Goal: Information Seeking & Learning: Learn about a topic

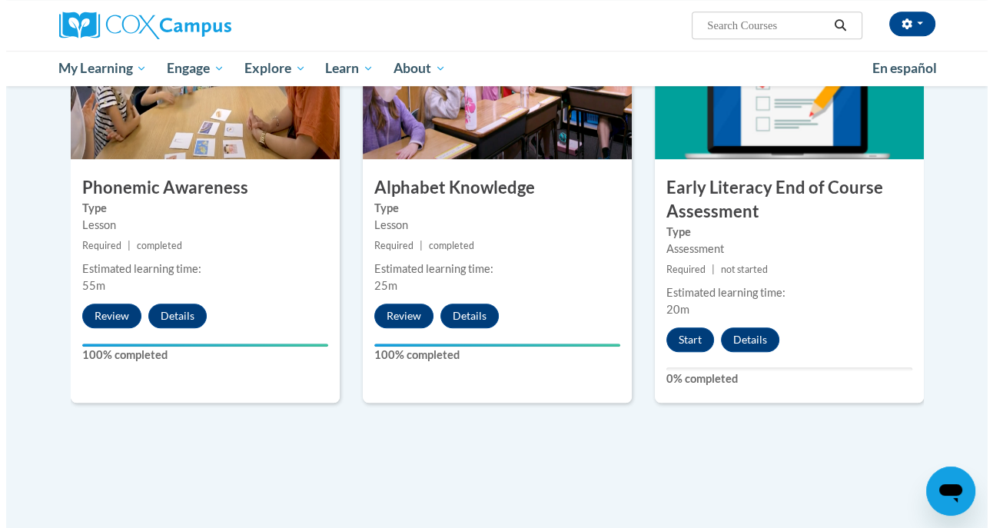
scroll to position [821, 0]
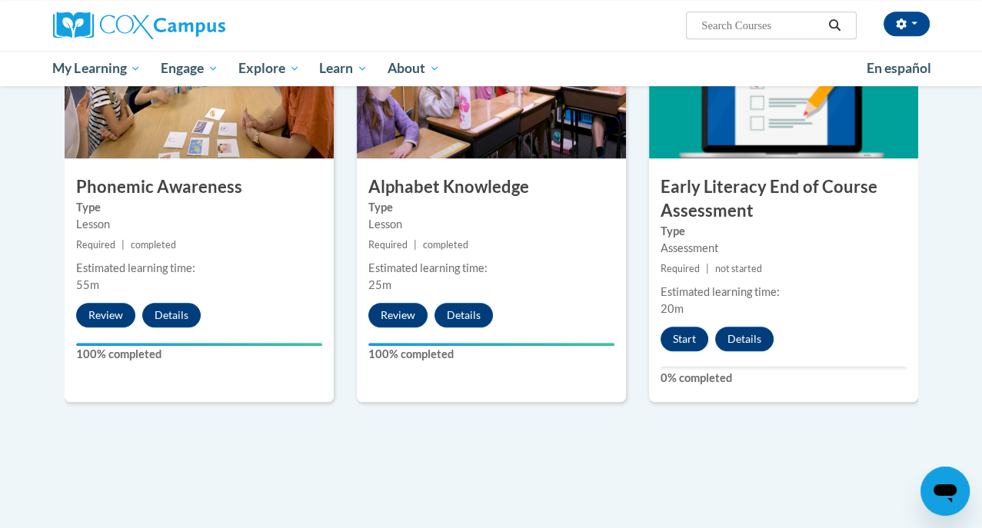
drag, startPoint x: 694, startPoint y: 341, endPoint x: 664, endPoint y: 347, distance: 30.6
drag, startPoint x: 664, startPoint y: 347, endPoint x: 691, endPoint y: 359, distance: 30.3
click at [691, 359] on div "6 Early Literacy End of Course Assessment Type Assessment Required | not starte…" at bounding box center [783, 204] width 269 height 398
click at [696, 344] on button "Start" at bounding box center [685, 339] width 48 height 25
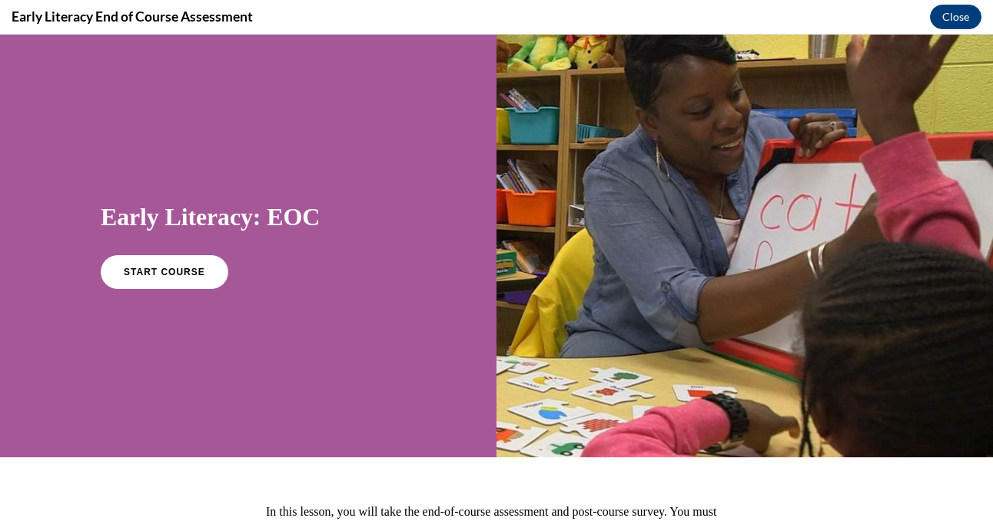
scroll to position [0, 0]
click at [202, 271] on link "START COURSE" at bounding box center [165, 272] width 134 height 35
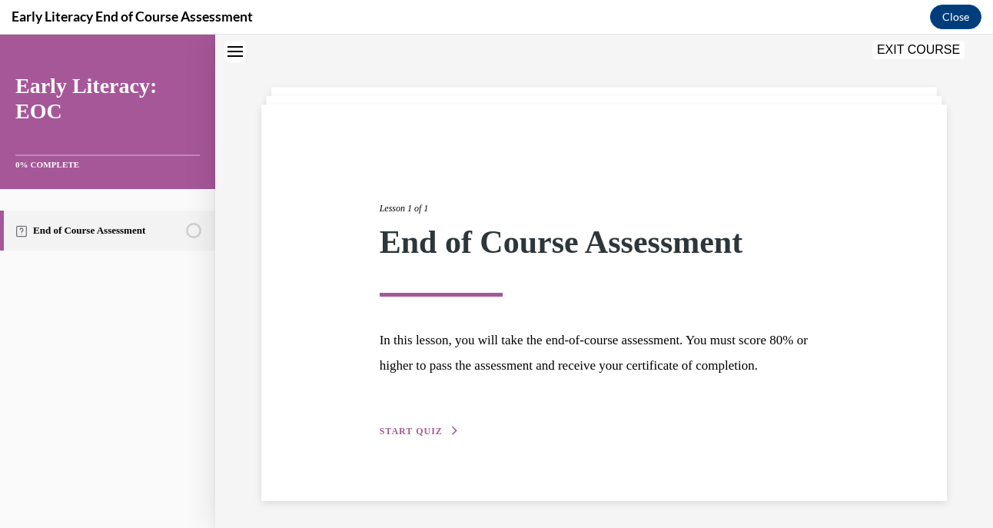
scroll to position [76, 0]
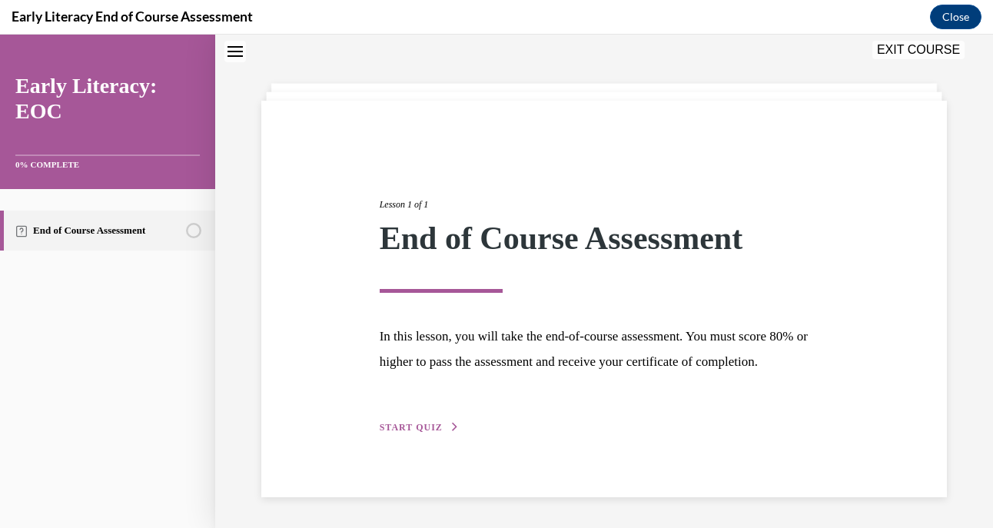
click at [421, 428] on span "START QUIZ" at bounding box center [411, 427] width 63 height 11
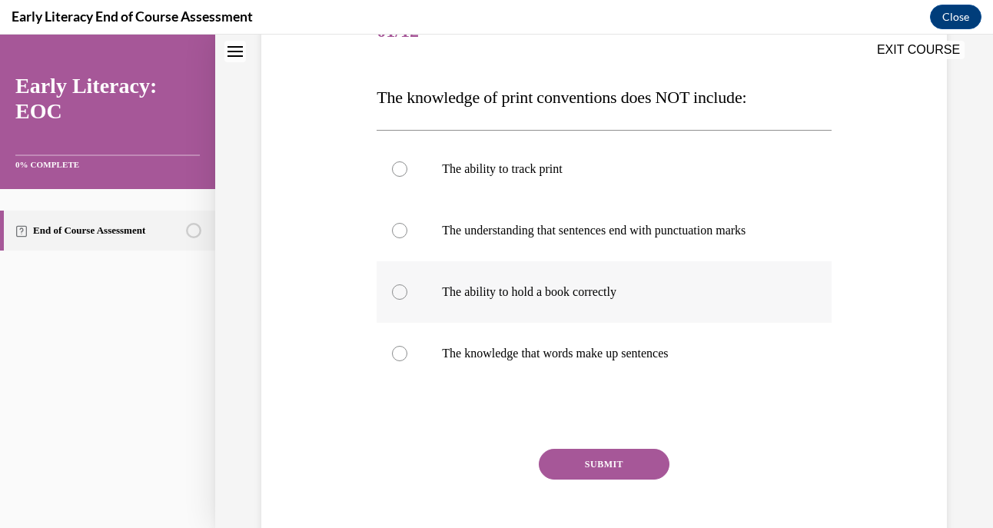
scroll to position [210, 0]
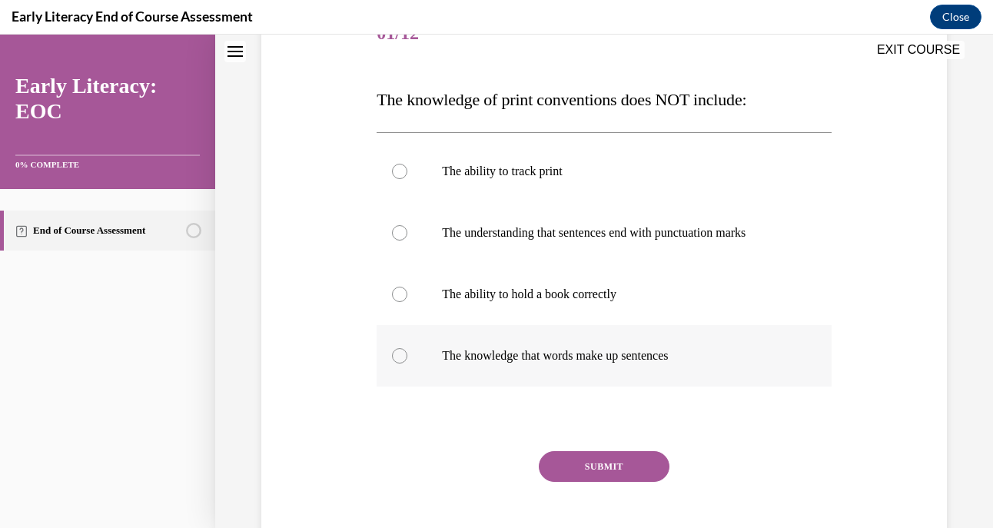
click at [398, 353] on div at bounding box center [399, 355] width 15 height 15
click at [560, 464] on button "SUBMIT" at bounding box center [604, 466] width 131 height 31
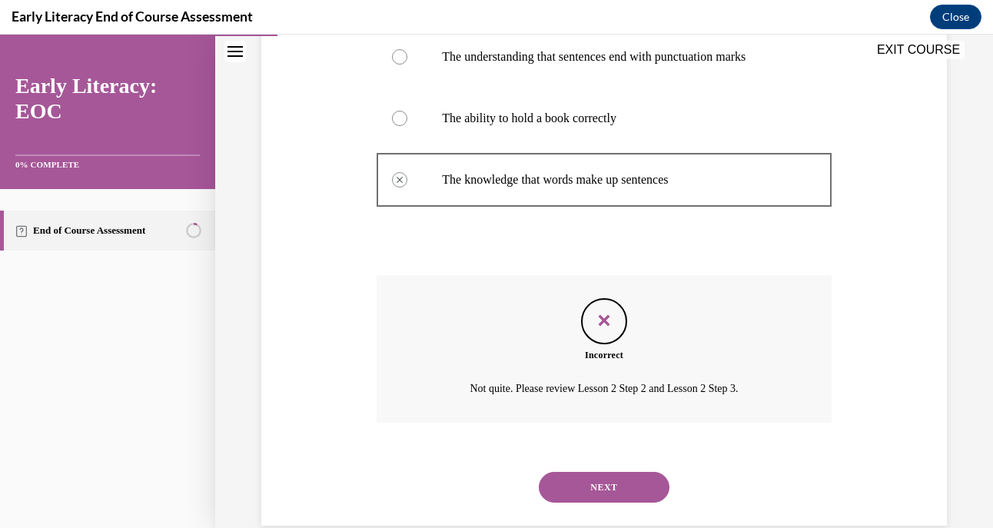
scroll to position [414, 0]
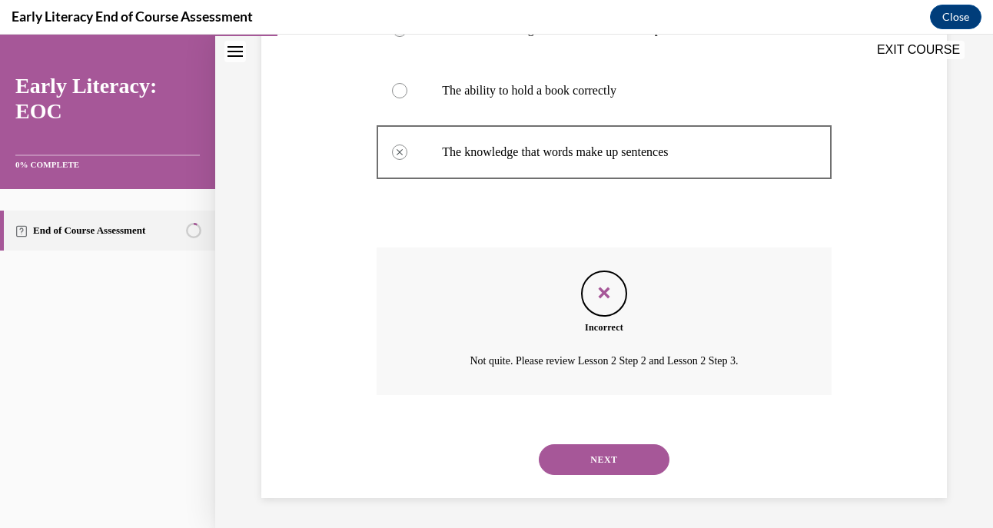
click at [568, 454] on button "NEXT" at bounding box center [604, 459] width 131 height 31
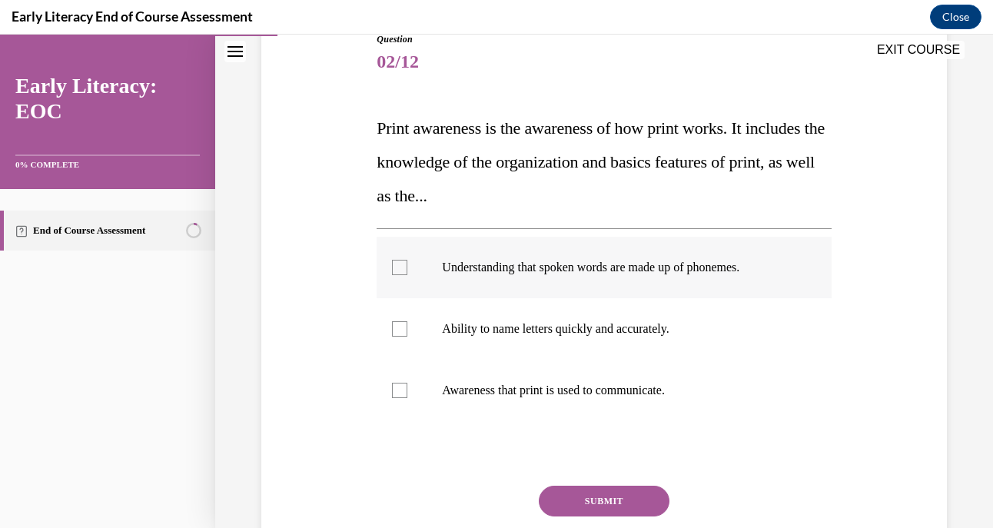
scroll to position [181, 0]
click at [392, 388] on div at bounding box center [399, 390] width 15 height 15
click at [568, 497] on button "SUBMIT" at bounding box center [604, 501] width 131 height 31
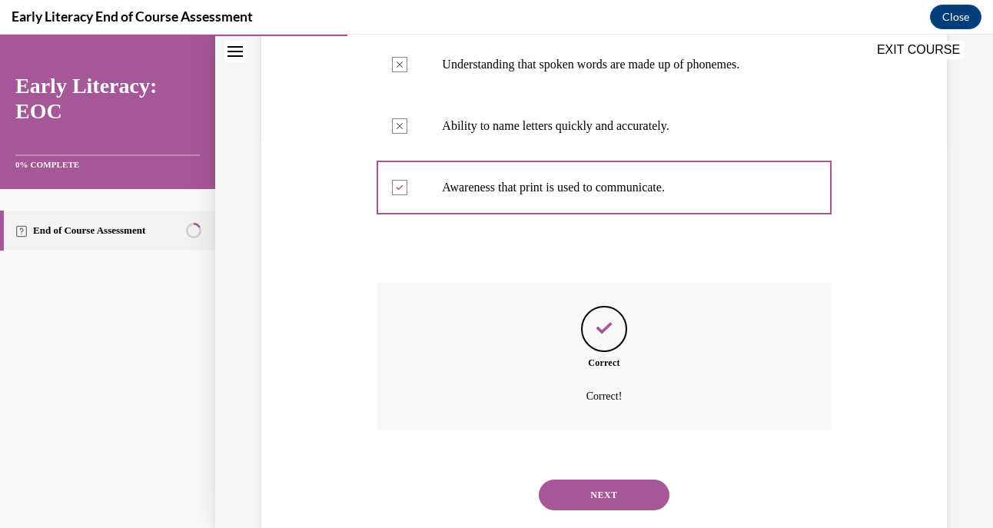
scroll to position [420, 0]
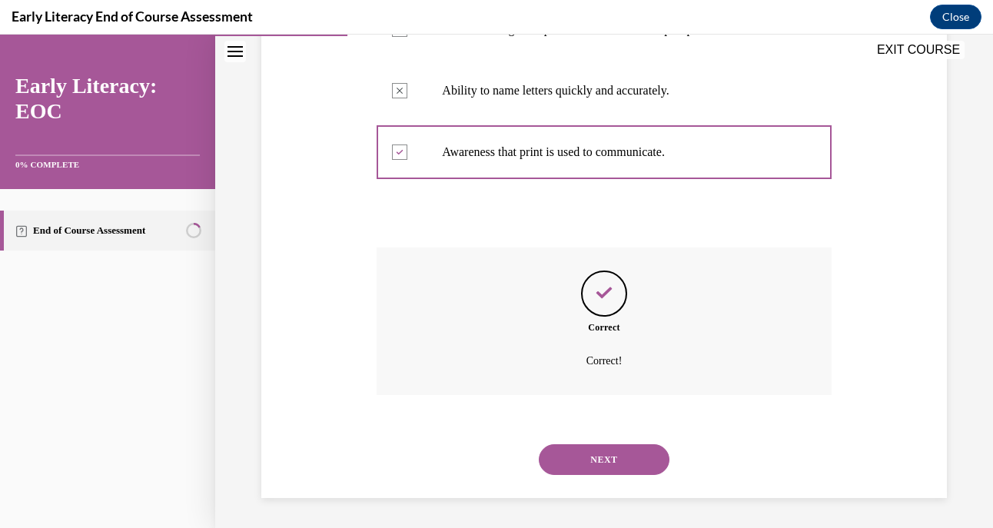
click at [587, 454] on button "NEXT" at bounding box center [604, 459] width 131 height 31
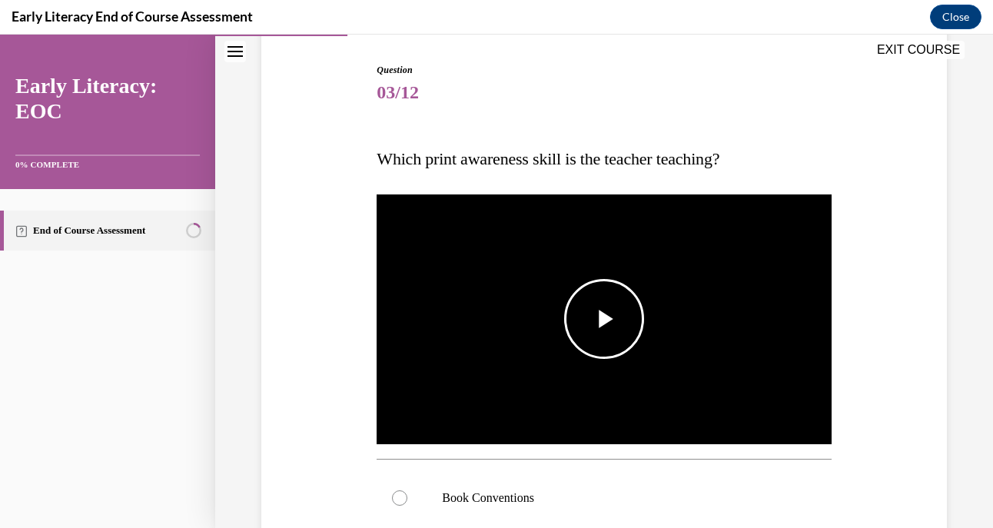
scroll to position [153, 0]
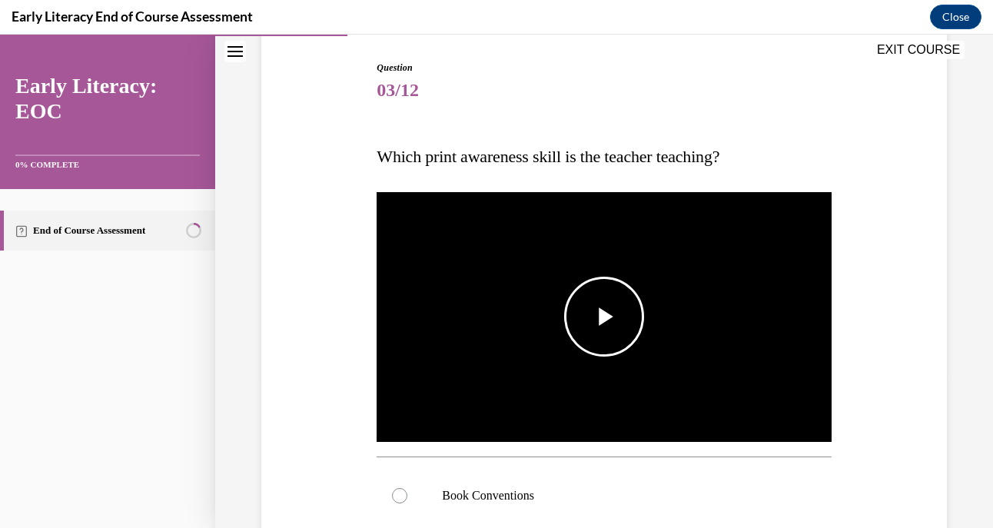
click at [604, 317] on span "Video player" at bounding box center [604, 317] width 0 height 0
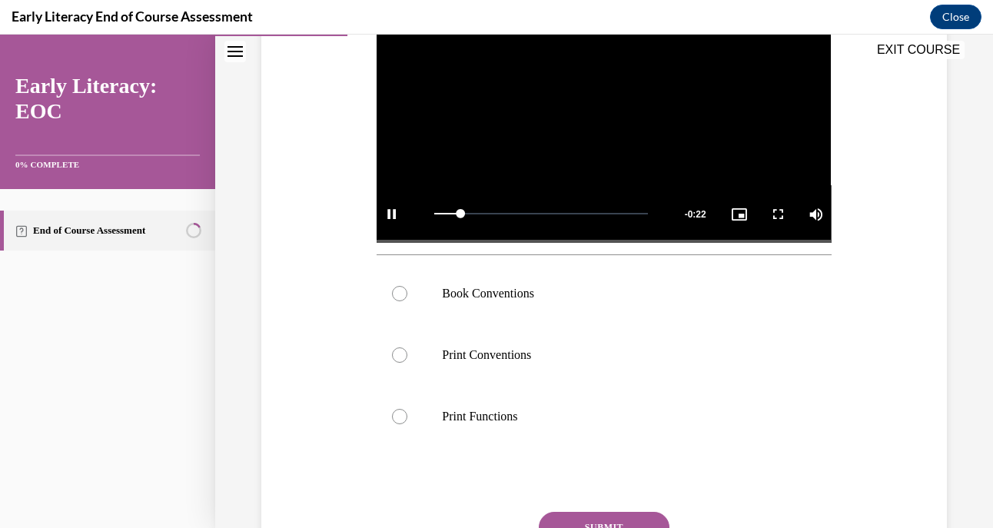
scroll to position [356, 0]
click at [397, 290] on div at bounding box center [399, 292] width 15 height 15
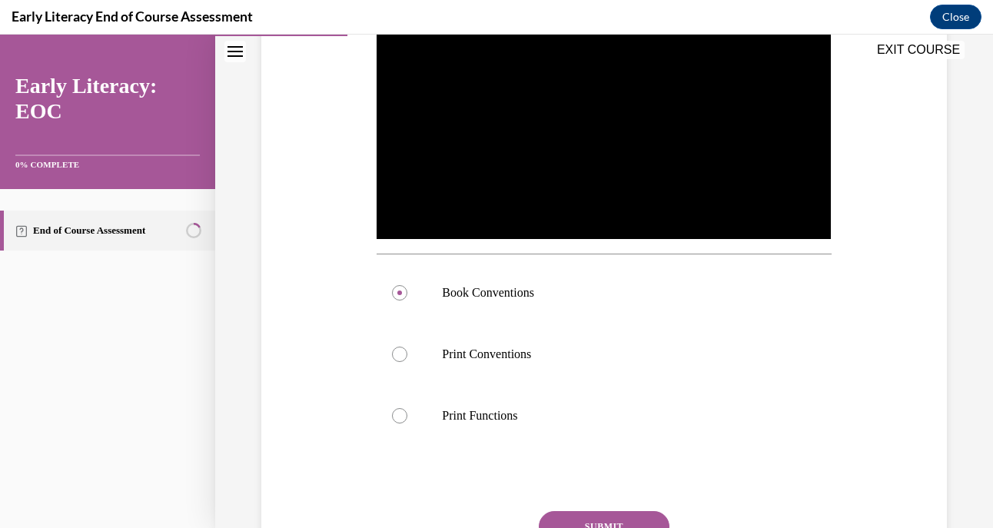
click at [577, 511] on button "SUBMIT" at bounding box center [604, 526] width 131 height 31
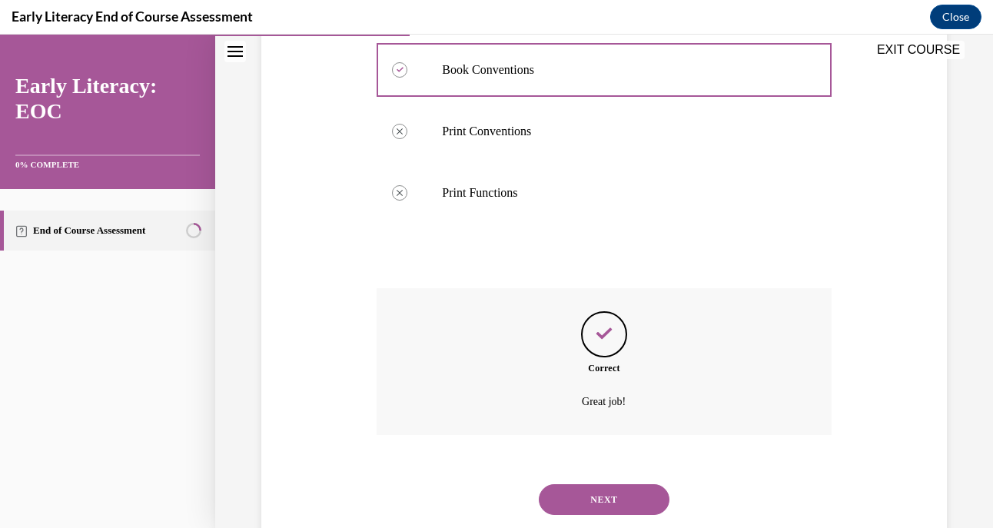
scroll to position [615, 0]
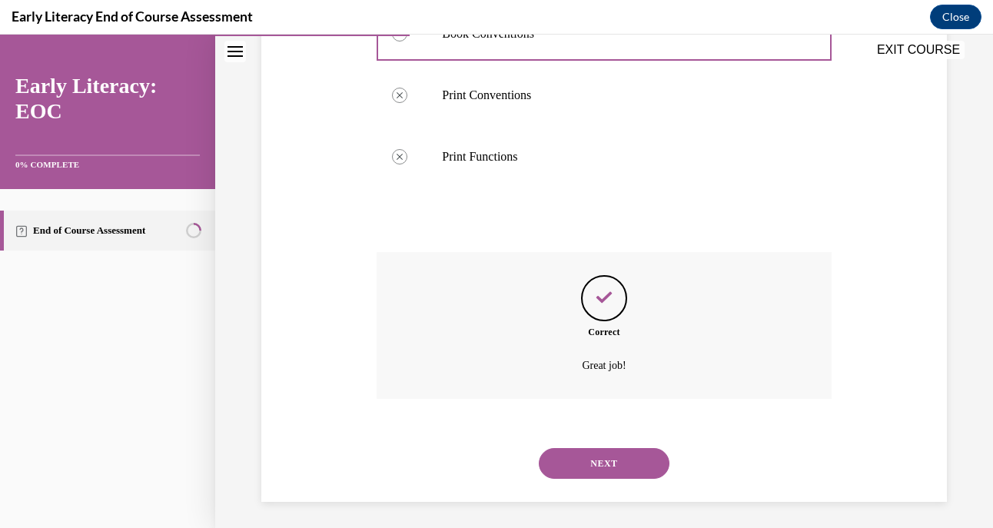
click at [607, 454] on button "NEXT" at bounding box center [604, 463] width 131 height 31
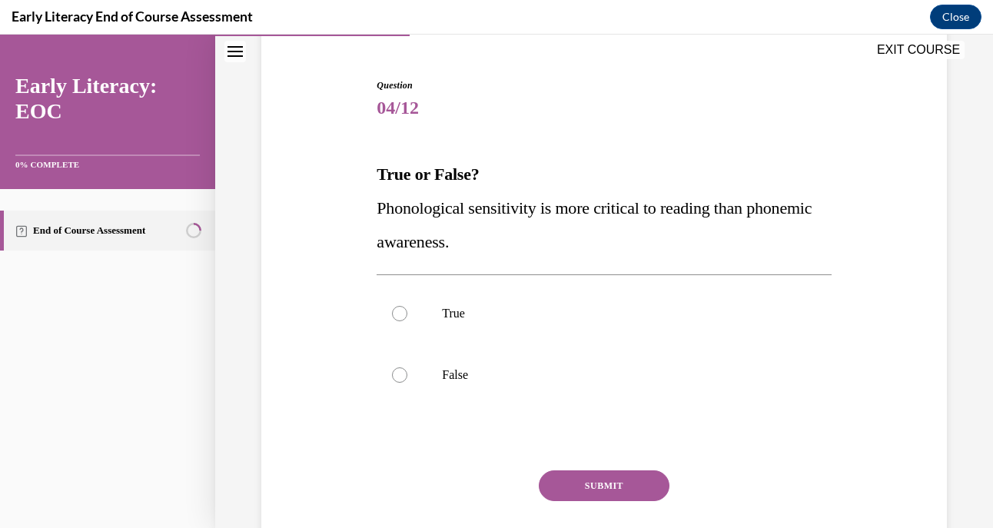
scroll to position [138, 0]
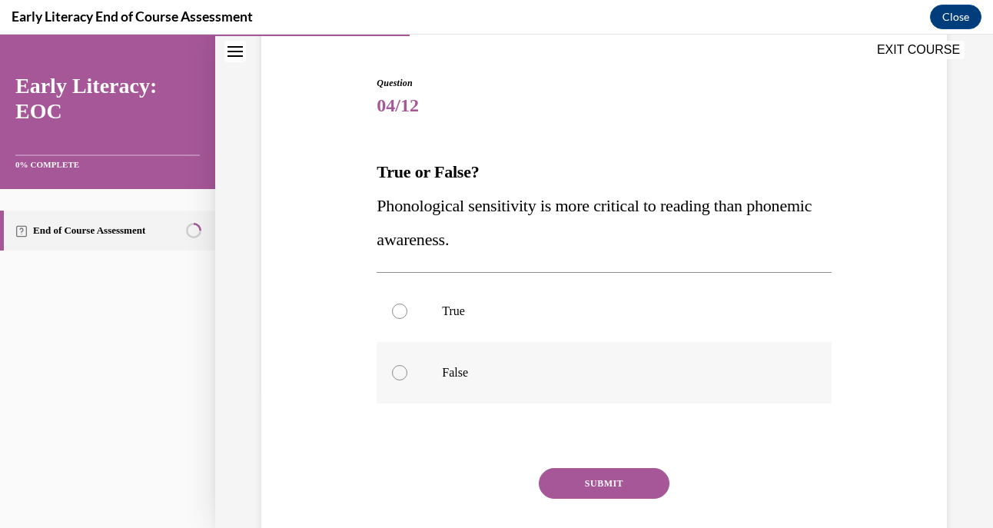
click at [401, 371] on div at bounding box center [399, 372] width 15 height 15
click at [561, 468] on button "SUBMIT" at bounding box center [604, 483] width 131 height 31
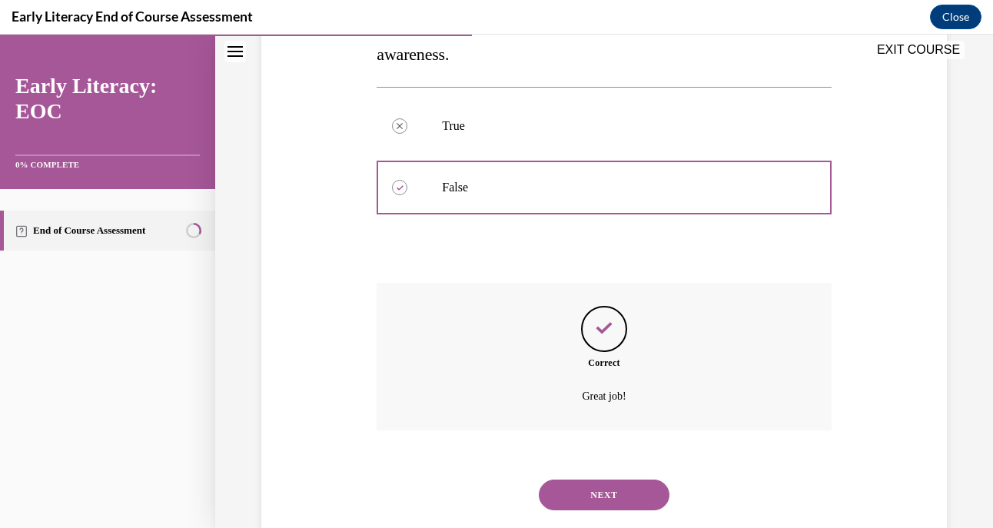
scroll to position [358, 0]
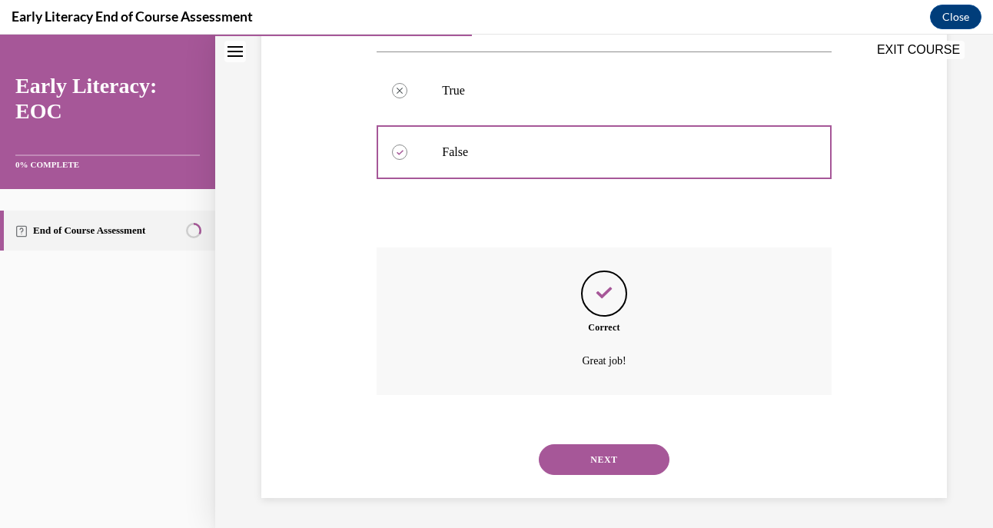
click at [581, 458] on button "NEXT" at bounding box center [604, 459] width 131 height 31
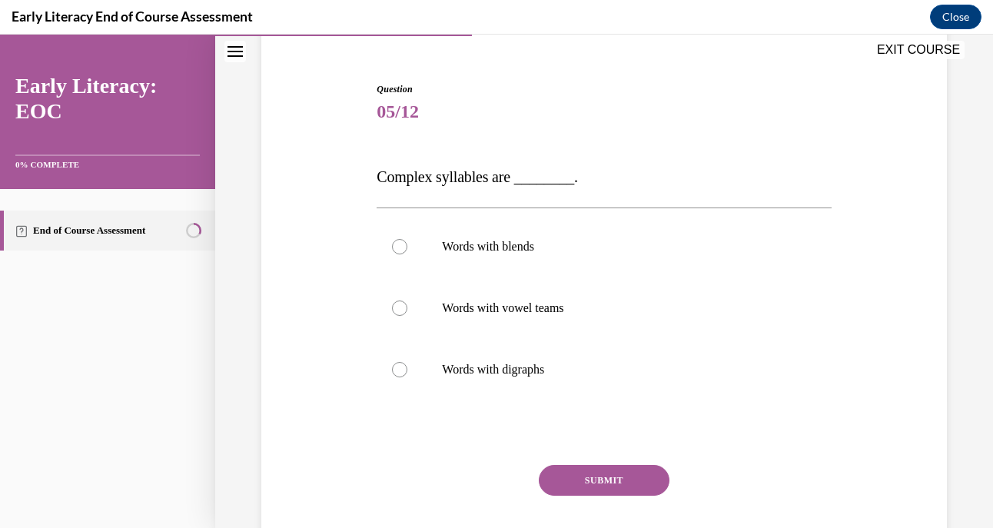
scroll to position [132, 0]
click at [401, 246] on div at bounding box center [399, 245] width 15 height 15
click at [598, 475] on button "SUBMIT" at bounding box center [604, 479] width 131 height 31
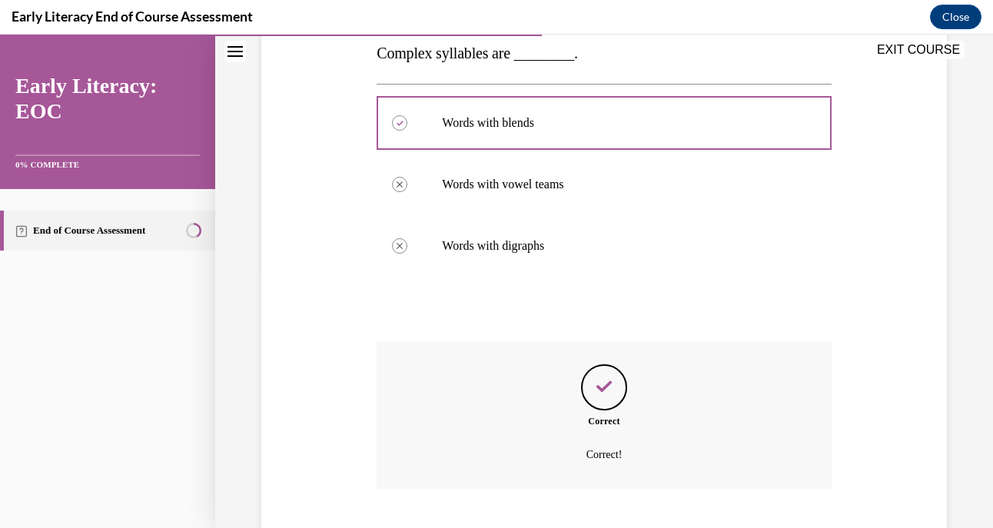
scroll to position [349, 0]
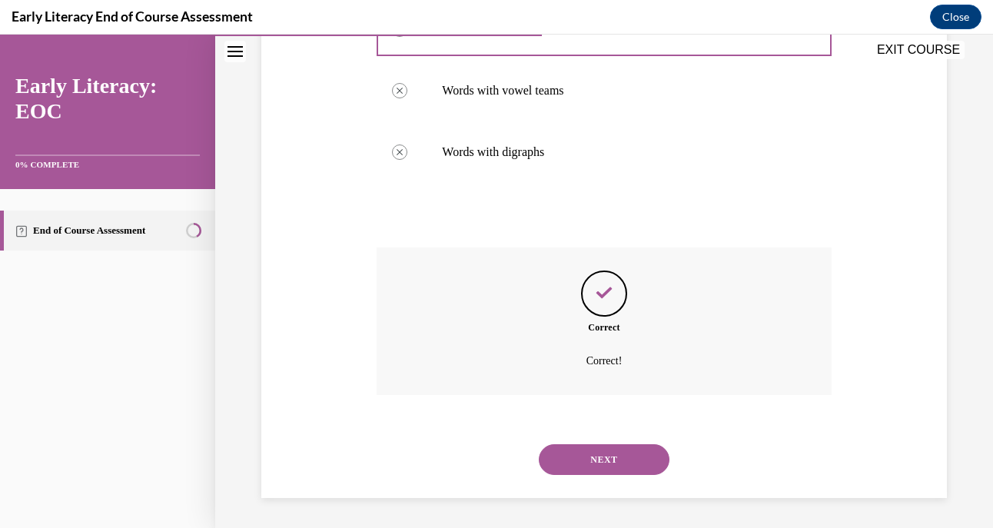
click at [600, 458] on button "NEXT" at bounding box center [604, 459] width 131 height 31
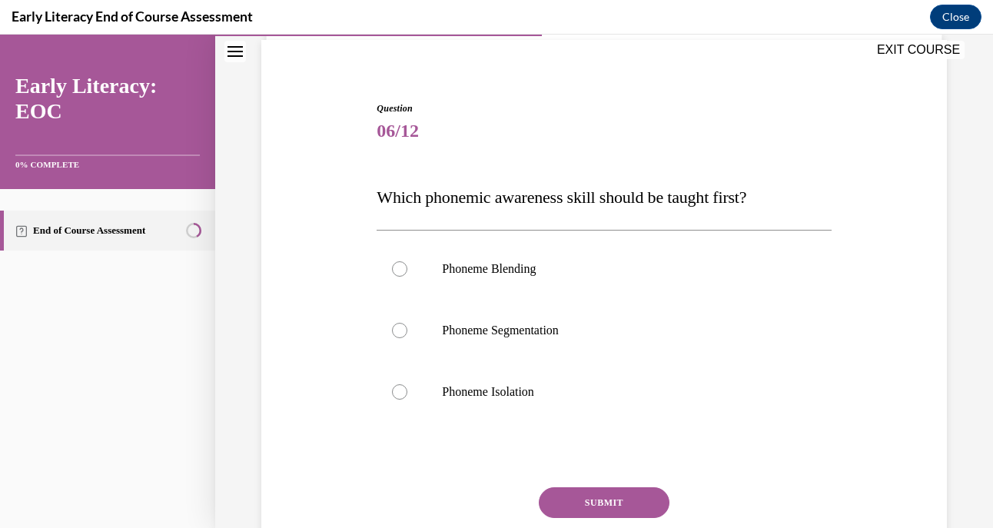
scroll to position [113, 0]
click at [396, 393] on div at bounding box center [399, 391] width 15 height 15
click at [569, 497] on button "SUBMIT" at bounding box center [604, 502] width 131 height 31
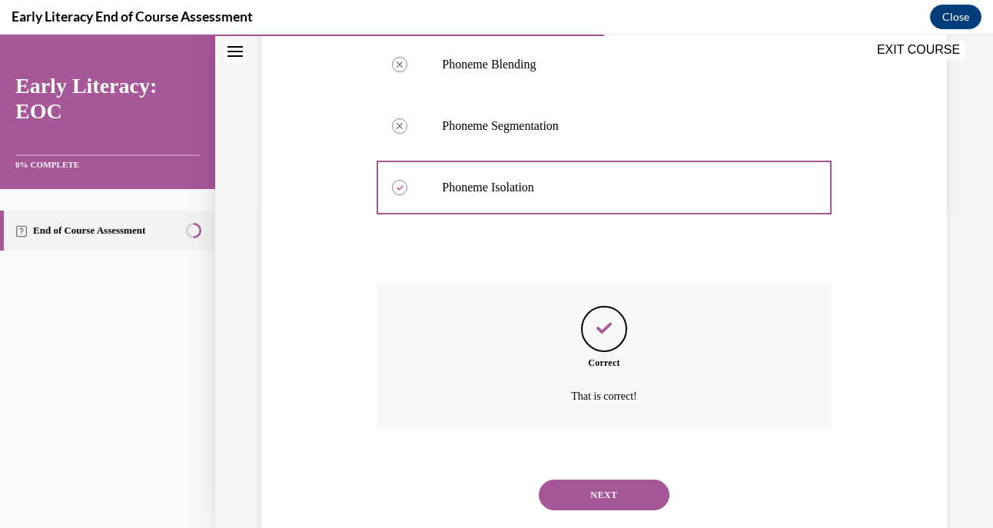
scroll to position [352, 0]
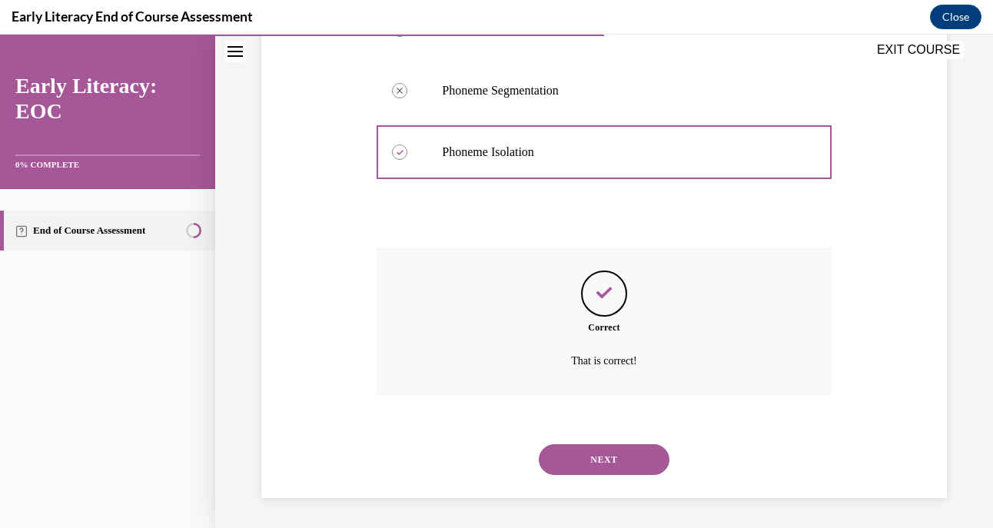
click at [581, 461] on button "NEXT" at bounding box center [604, 459] width 131 height 31
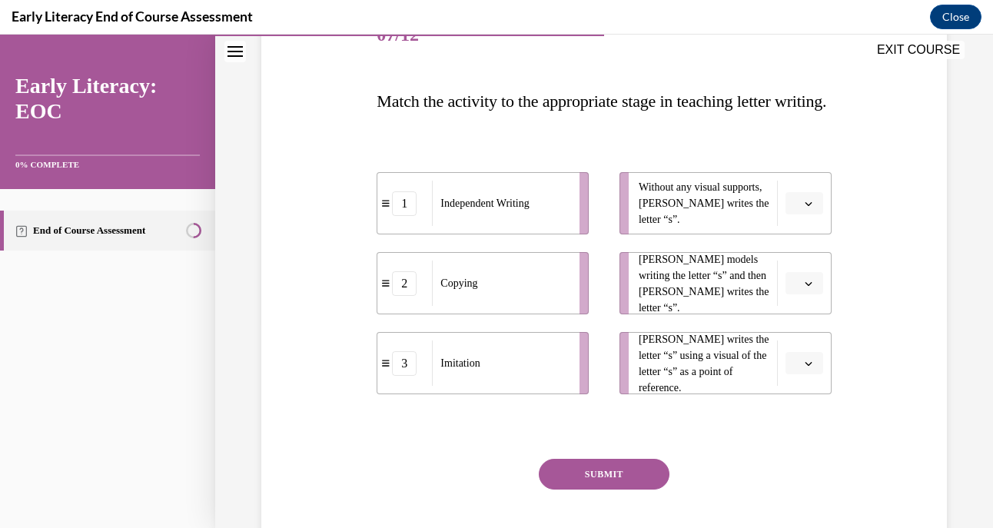
scroll to position [220, 0]
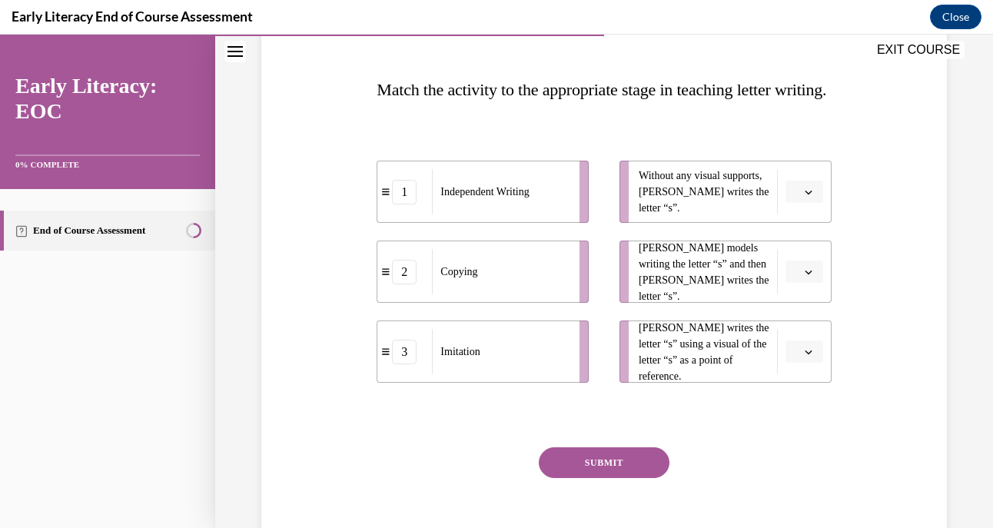
click at [805, 196] on icon "button" at bounding box center [809, 192] width 8 height 8
click at [794, 279] on div "1" at bounding box center [793, 290] width 38 height 31
click at [795, 280] on span "Please select an option" at bounding box center [797, 272] width 5 height 15
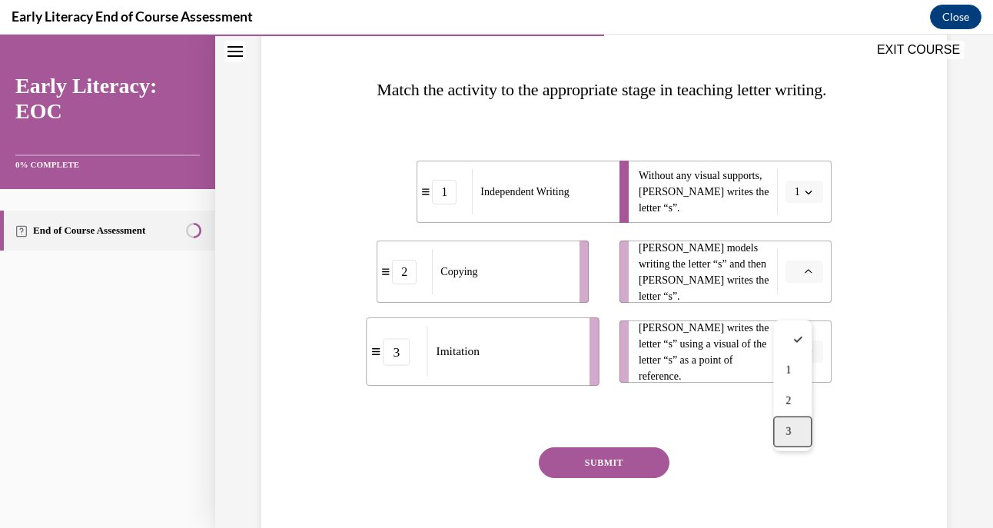
click at [796, 432] on div "3" at bounding box center [793, 432] width 38 height 31
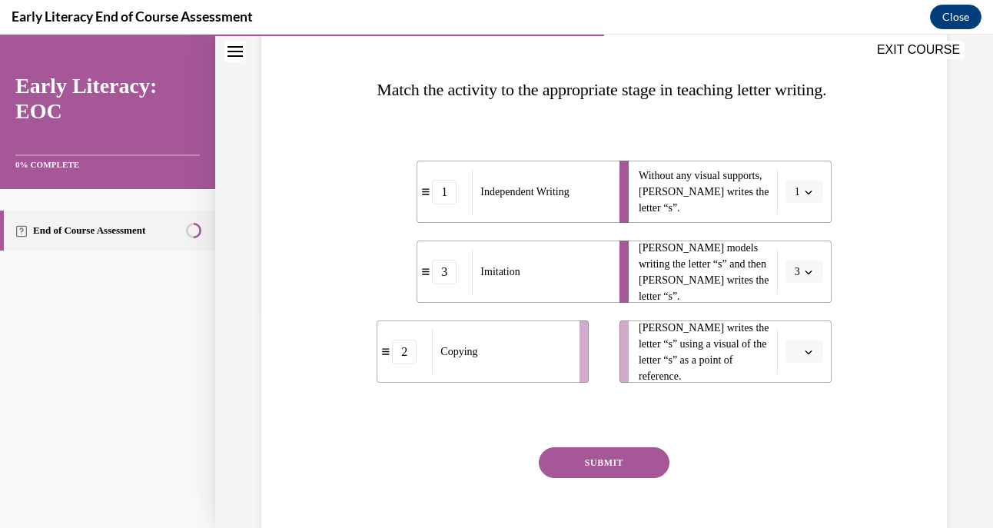
click at [790, 364] on button "button" at bounding box center [805, 352] width 38 height 23
click at [782, 323] on div "2" at bounding box center [793, 320] width 38 height 31
click at [608, 478] on button "SUBMIT" at bounding box center [604, 463] width 131 height 31
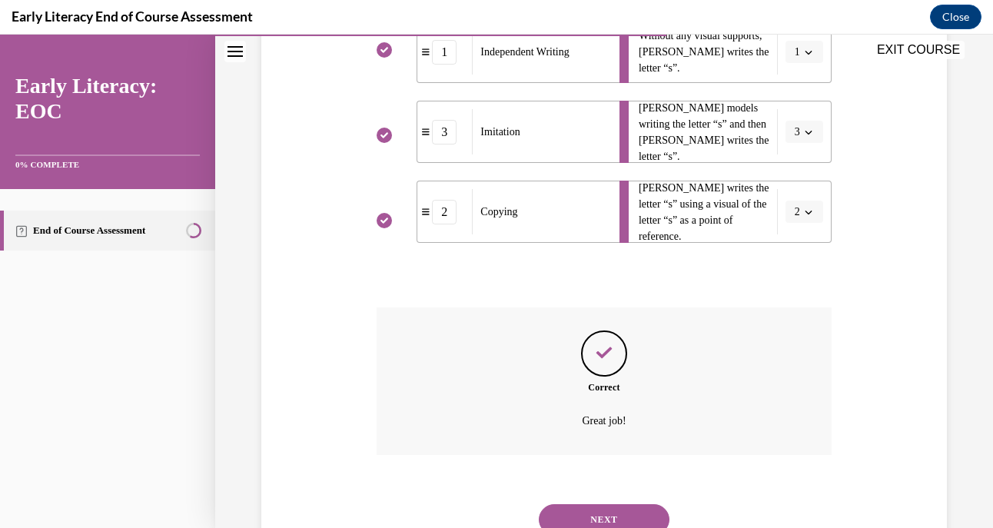
scroll to position [454, 0]
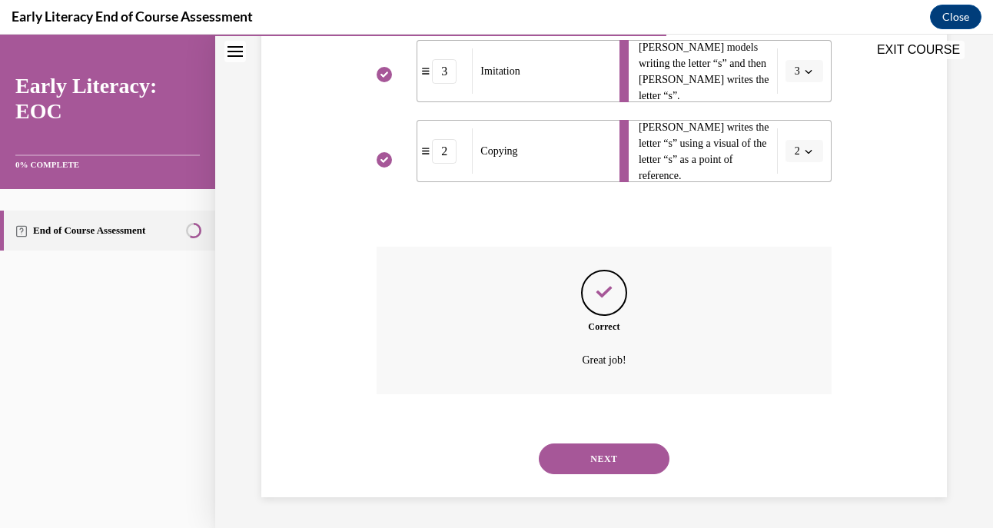
click at [610, 451] on button "NEXT" at bounding box center [604, 459] width 131 height 31
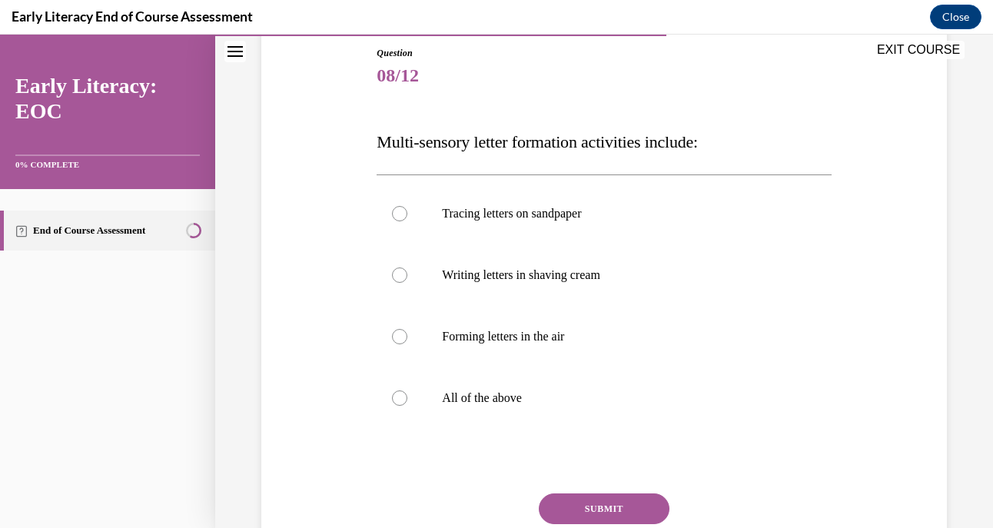
scroll to position [168, 0]
click at [663, 358] on div at bounding box center [604, 336] width 454 height 62
click at [395, 393] on div at bounding box center [399, 397] width 15 height 15
click at [562, 501] on button "SUBMIT" at bounding box center [604, 508] width 131 height 31
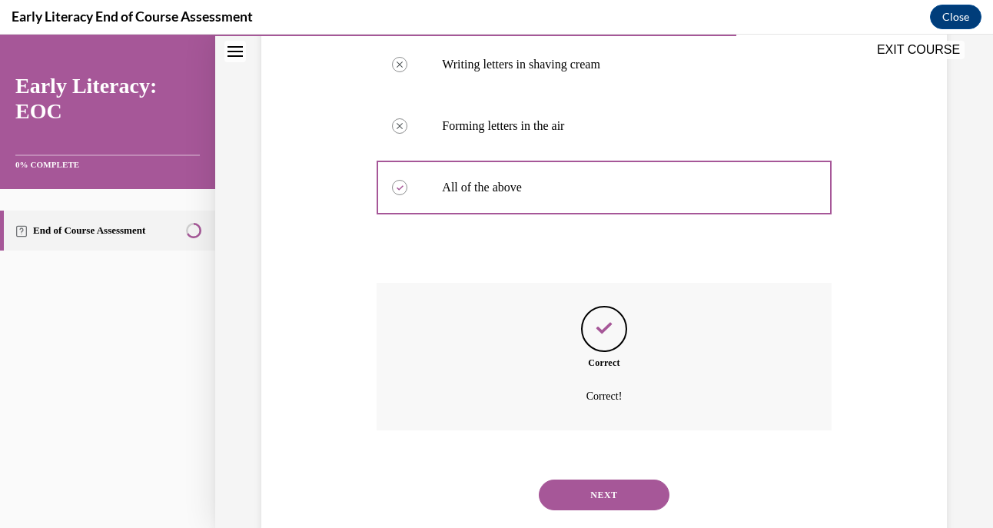
scroll to position [414, 0]
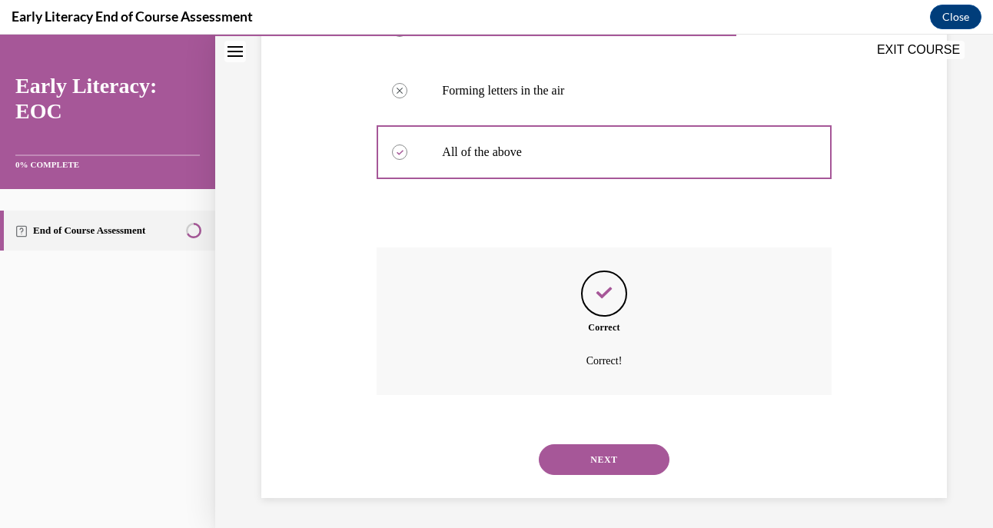
click at [583, 461] on button "NEXT" at bounding box center [604, 459] width 131 height 31
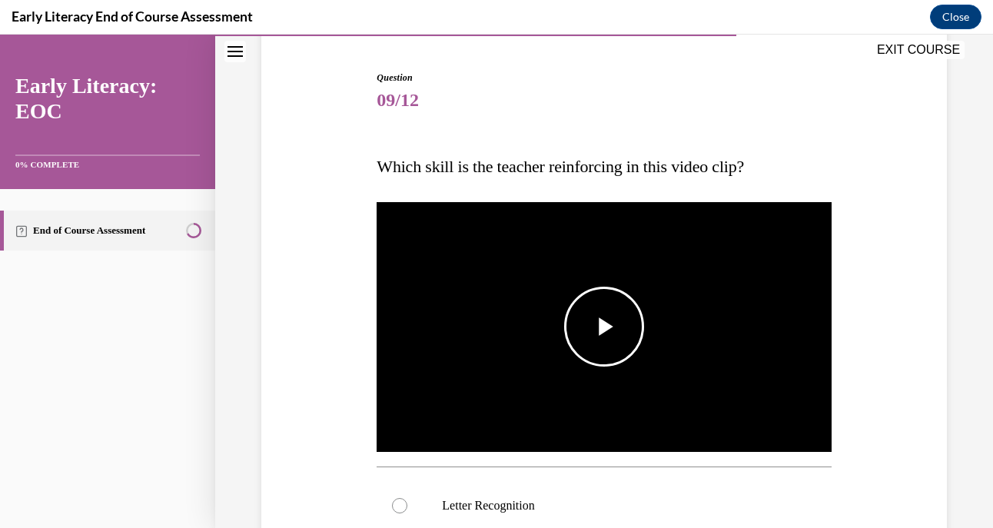
scroll to position [144, 0]
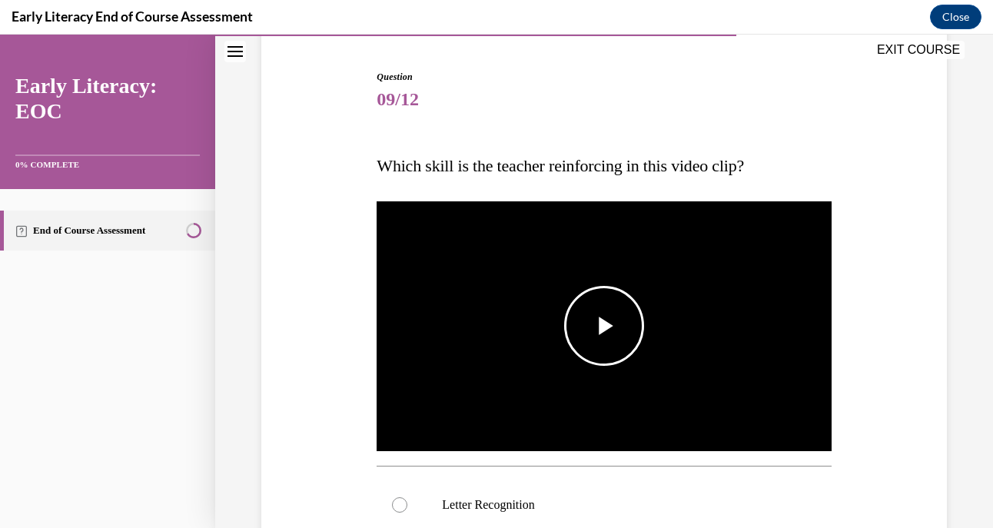
click at [604, 326] on span "Video player" at bounding box center [604, 326] width 0 height 0
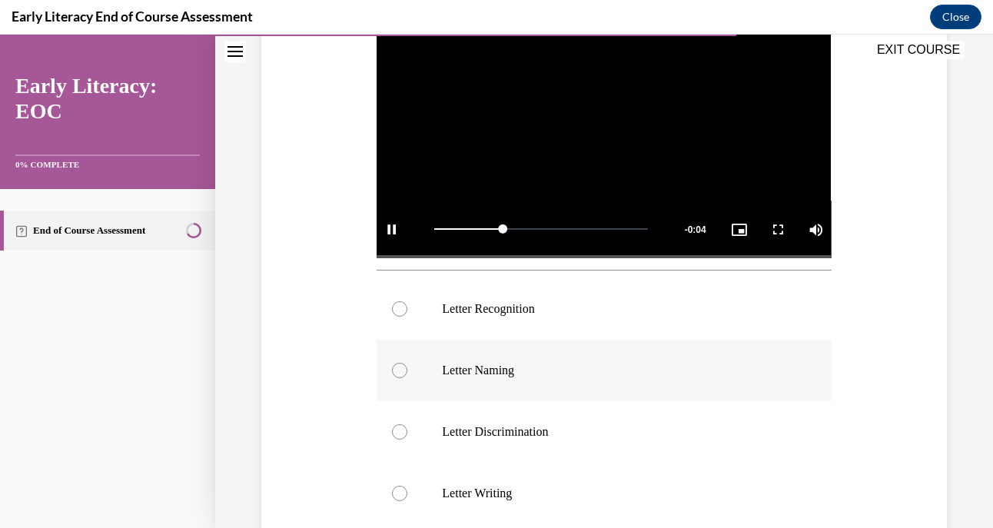
scroll to position [344, 0]
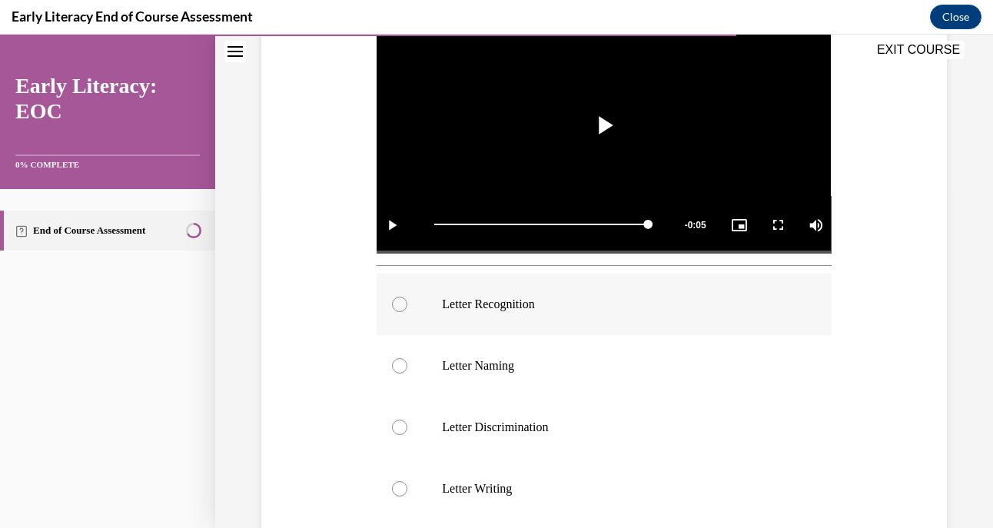
click at [398, 298] on div at bounding box center [399, 304] width 15 height 15
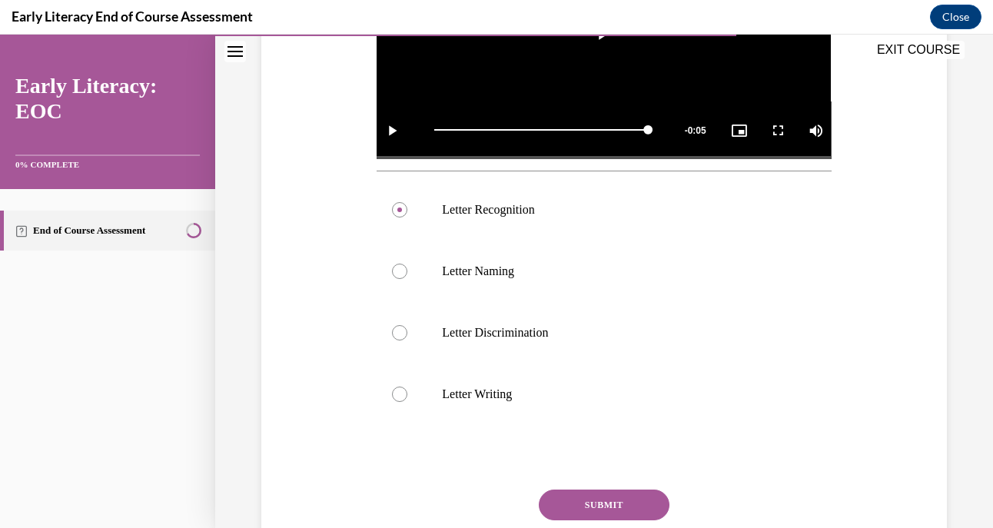
click at [617, 490] on button "SUBMIT" at bounding box center [604, 505] width 131 height 31
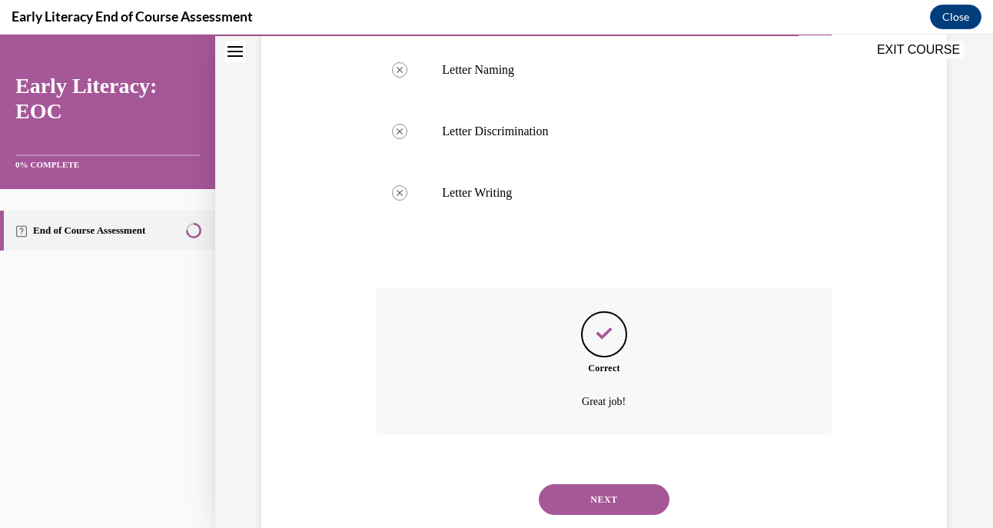
scroll to position [677, 0]
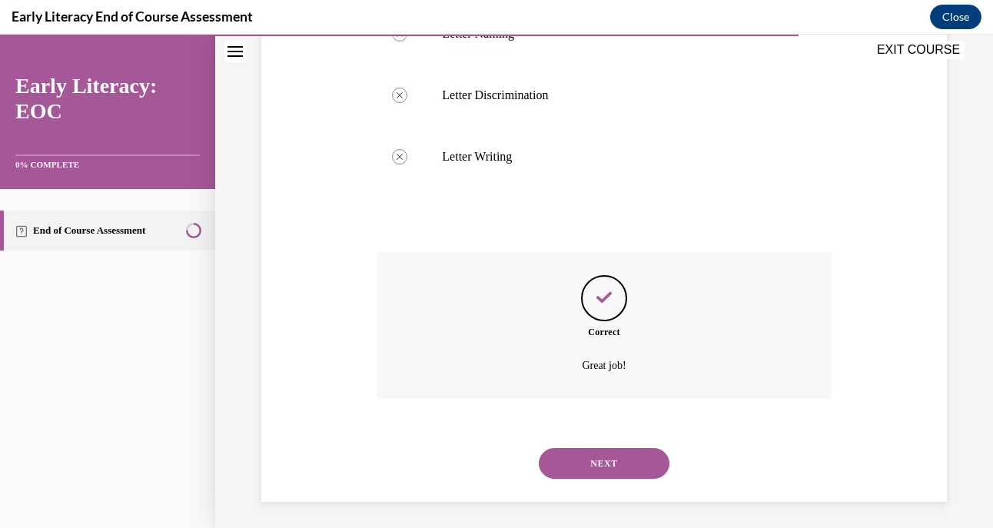
click at [614, 451] on button "NEXT" at bounding box center [604, 463] width 131 height 31
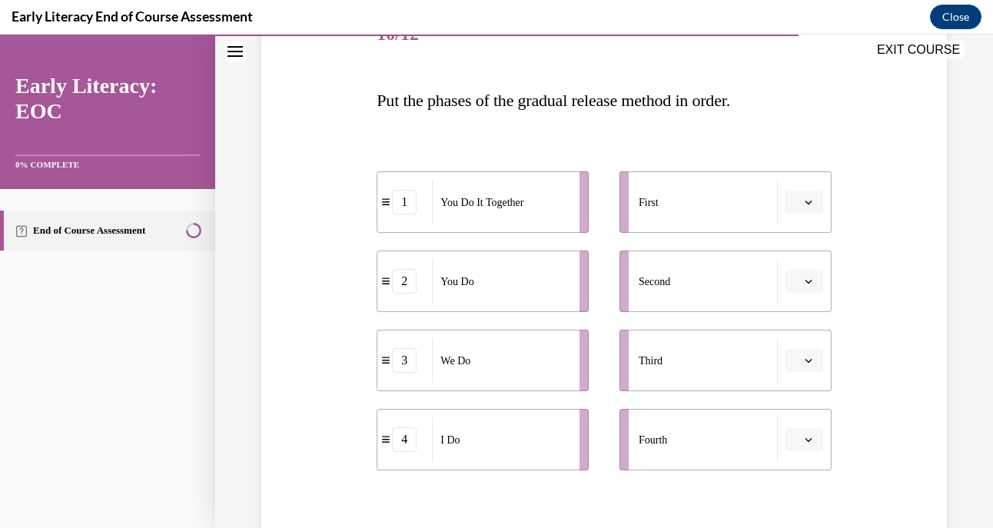
scroll to position [228, 0]
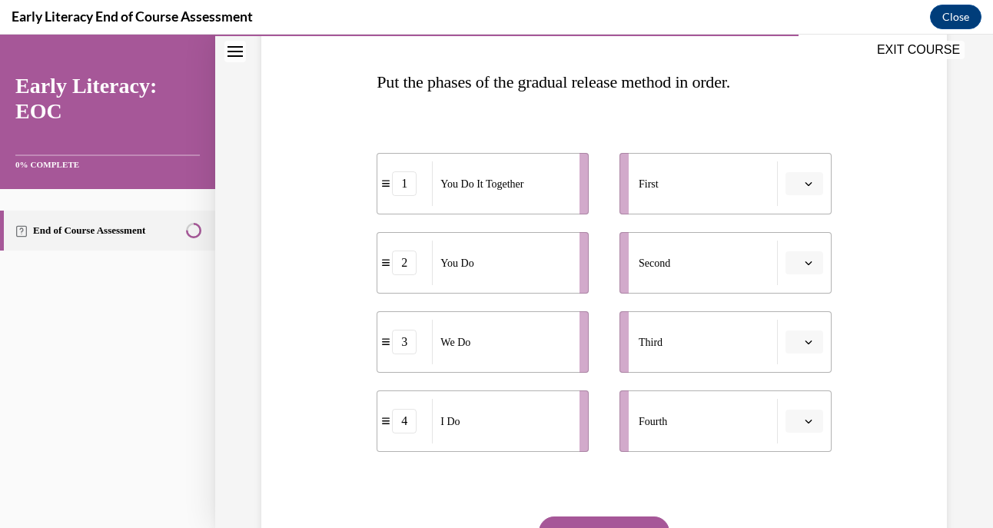
click at [805, 184] on icon "button" at bounding box center [809, 184] width 8 height 8
click at [804, 182] on span "button" at bounding box center [809, 183] width 11 height 11
click at [805, 181] on icon "button" at bounding box center [809, 184] width 8 height 8
click at [789, 315] on span "3" at bounding box center [788, 310] width 5 height 12
click at [805, 421] on icon "button" at bounding box center [809, 422] width 8 height 8
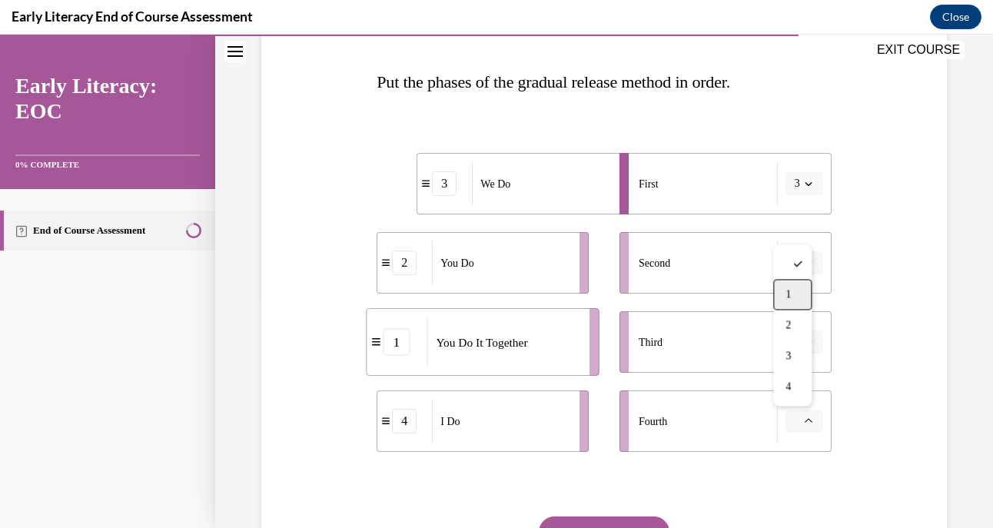
click at [797, 291] on div "1" at bounding box center [793, 294] width 38 height 31
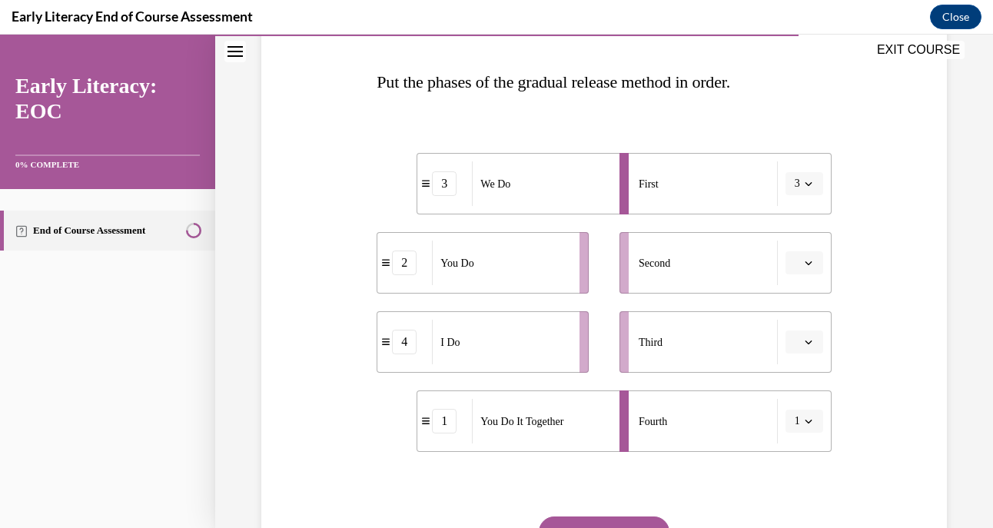
click at [795, 181] on span "3" at bounding box center [797, 183] width 5 height 15
click at [787, 276] on span "2" at bounding box center [785, 280] width 5 height 12
click at [449, 188] on div "2" at bounding box center [444, 183] width 25 height 25
drag, startPoint x: 558, startPoint y: 351, endPoint x: 589, endPoint y: 187, distance: 166.6
click at [589, 187] on div "I Do" at bounding box center [530, 168] width 138 height 45
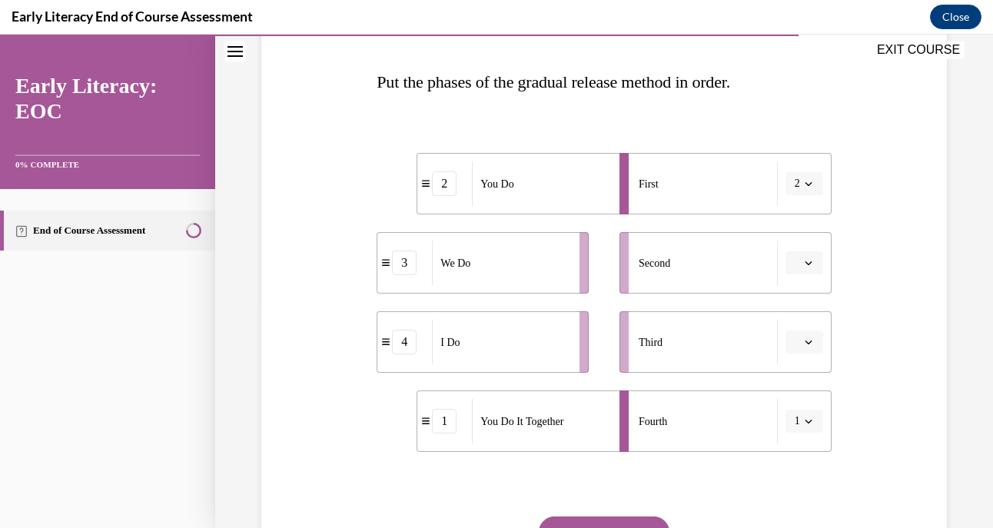
click at [484, 331] on div "I Do" at bounding box center [501, 342] width 138 height 45
click at [805, 181] on icon "button" at bounding box center [809, 184] width 8 height 8
click at [793, 341] on div "4" at bounding box center [789, 341] width 38 height 31
click at [794, 255] on button "button" at bounding box center [805, 262] width 38 height 23
click at [783, 387] on div "3" at bounding box center [793, 389] width 38 height 31
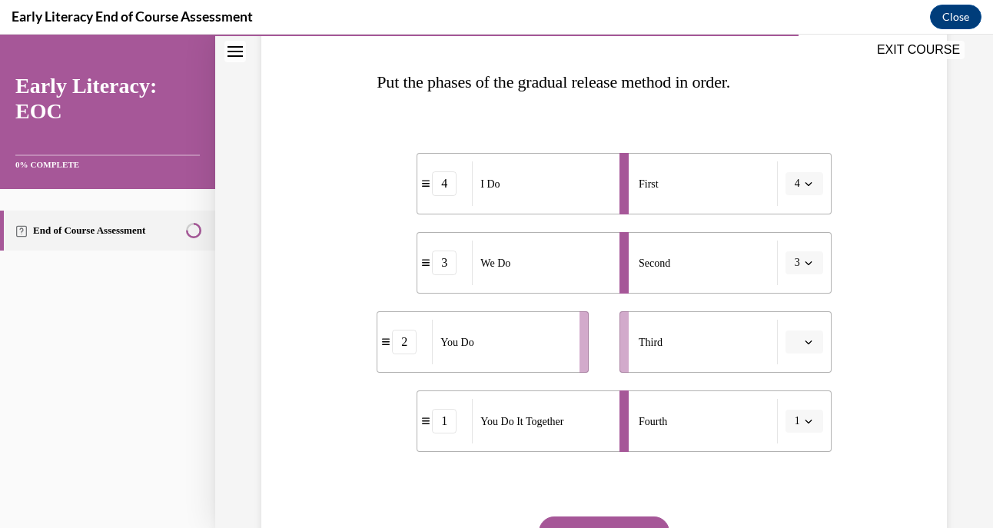
drag, startPoint x: 789, startPoint y: 421, endPoint x: 720, endPoint y: 448, distance: 74.5
click at [720, 448] on li "Fourth 1" at bounding box center [726, 422] width 212 height 62
click at [804, 419] on span "button" at bounding box center [809, 421] width 11 height 11
click at [787, 301] on div "1" at bounding box center [789, 294] width 38 height 31
drag, startPoint x: 790, startPoint y: 337, endPoint x: 769, endPoint y: 368, distance: 37.5
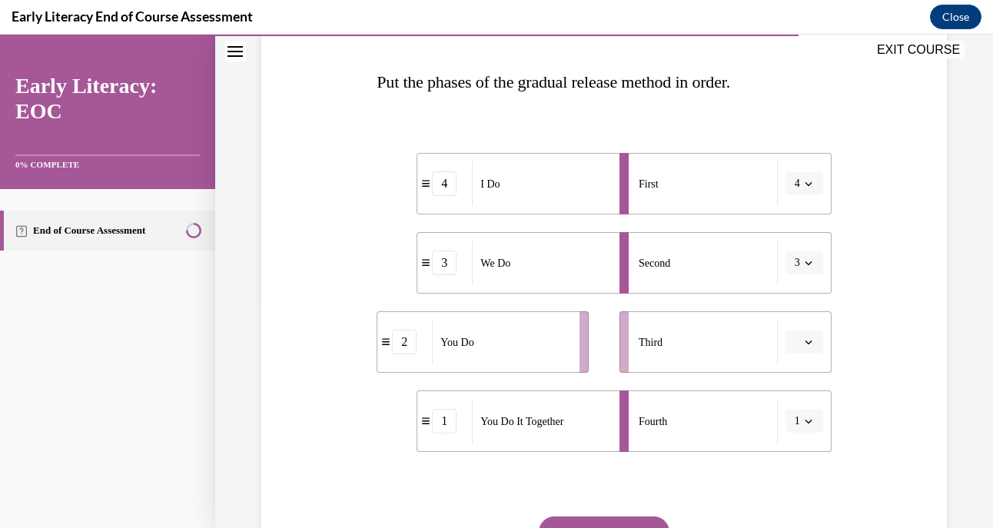
click at [769, 368] on li "Third" at bounding box center [726, 342] width 212 height 62
click at [804, 340] on span "button" at bounding box center [809, 342] width 11 height 11
click at [792, 400] on div "1" at bounding box center [793, 407] width 38 height 31
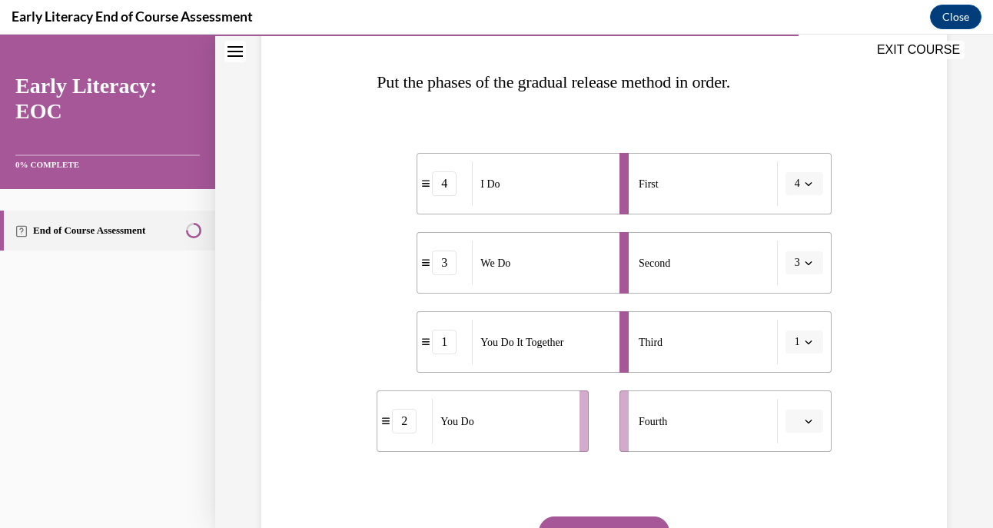
click at [804, 418] on span "button" at bounding box center [809, 421] width 11 height 11
click at [791, 324] on span "2" at bounding box center [788, 325] width 5 height 12
click at [747, 418] on div "Fourth" at bounding box center [708, 421] width 139 height 45
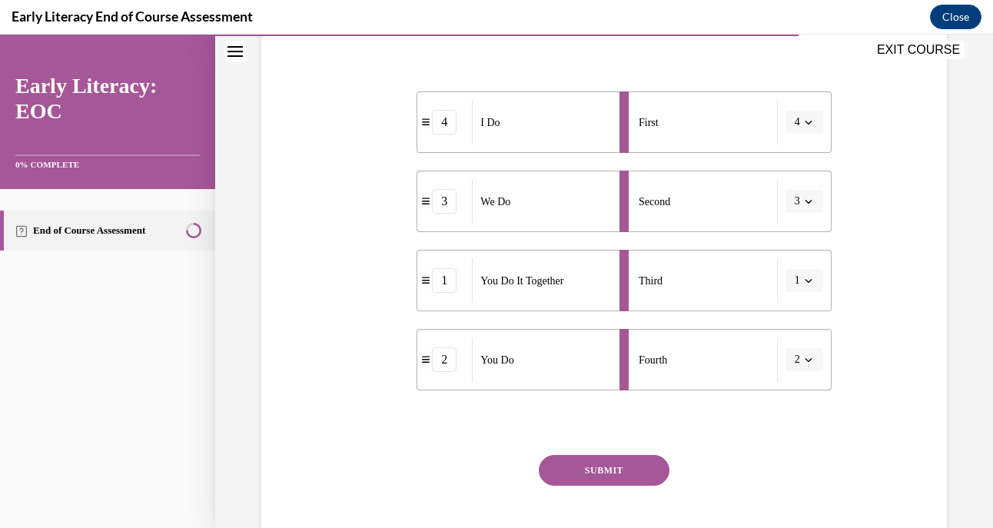
drag, startPoint x: 747, startPoint y: 418, endPoint x: 640, endPoint y: 430, distance: 108.3
click at [640, 430] on div at bounding box center [604, 423] width 454 height 18
click at [606, 468] on button "SUBMIT" at bounding box center [604, 470] width 131 height 31
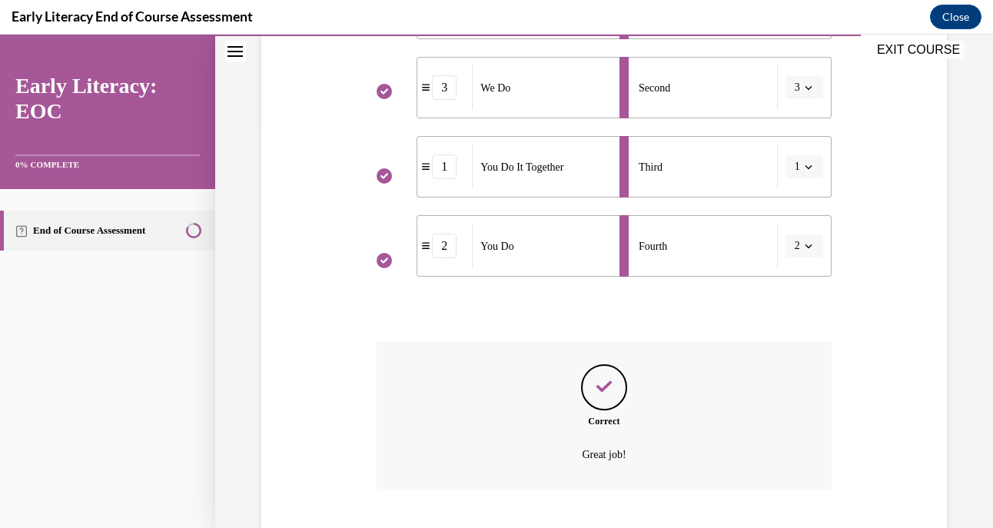
scroll to position [497, 0]
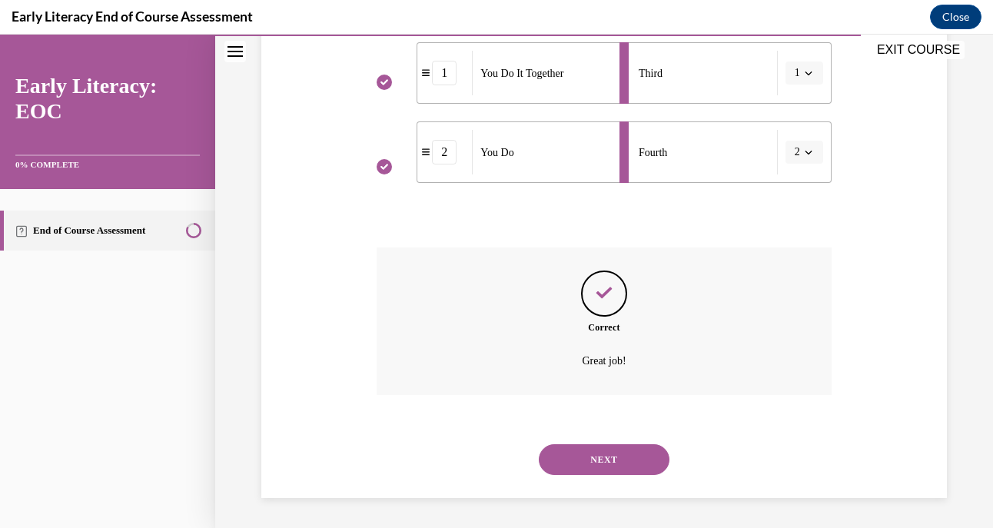
click at [607, 457] on button "NEXT" at bounding box center [604, 459] width 131 height 31
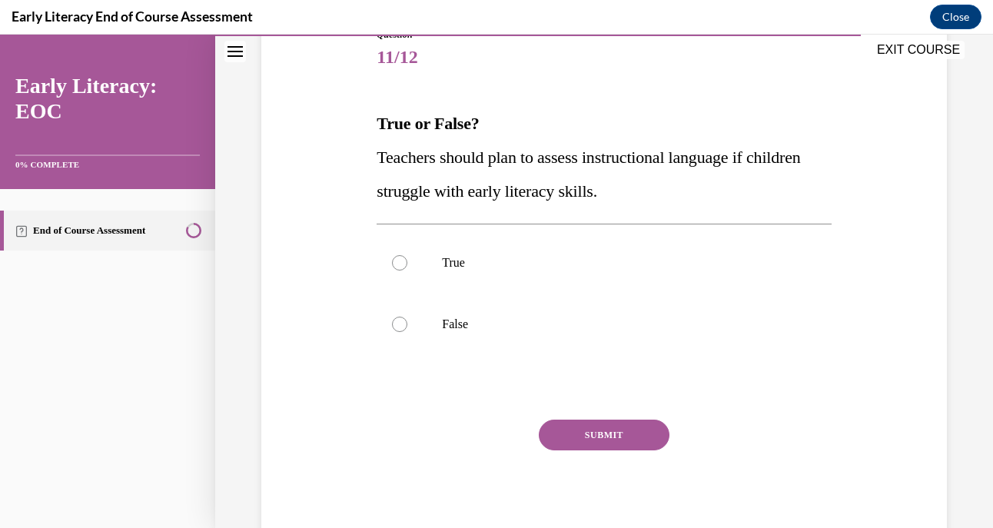
scroll to position [187, 0]
click at [396, 257] on div at bounding box center [399, 262] width 15 height 15
click at [584, 428] on button "SUBMIT" at bounding box center [604, 434] width 131 height 31
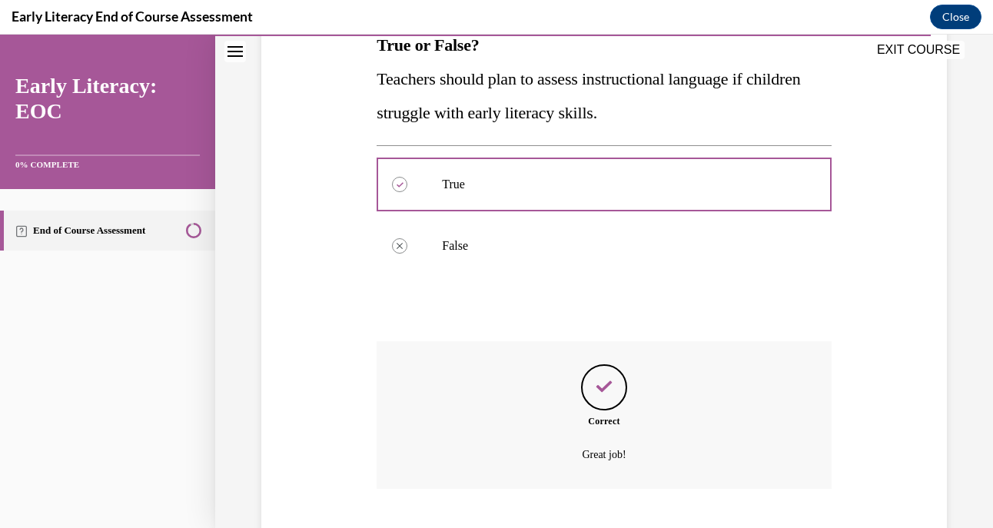
scroll to position [358, 0]
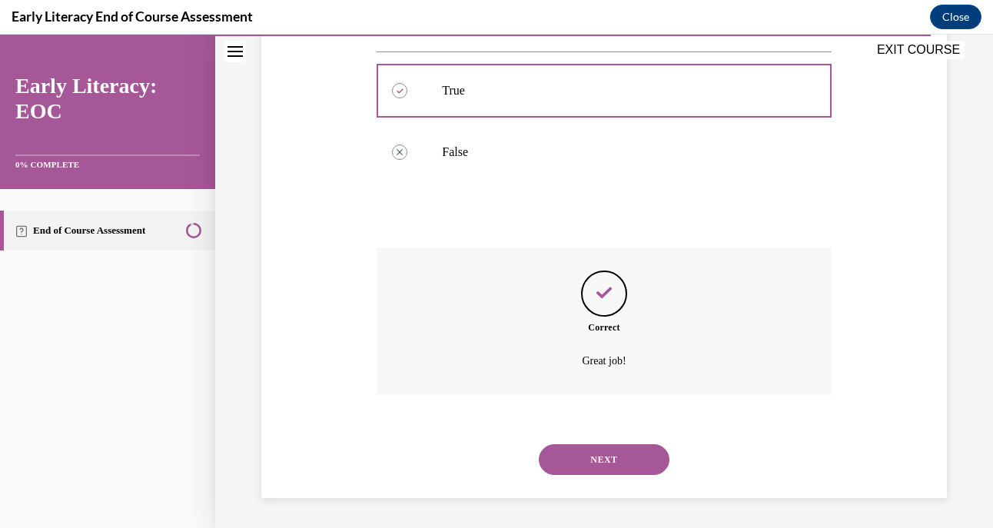
drag, startPoint x: 584, startPoint y: 458, endPoint x: 537, endPoint y: 440, distance: 50.1
click at [537, 440] on div "NEXT" at bounding box center [604, 460] width 454 height 62
click at [562, 454] on button "NEXT" at bounding box center [604, 459] width 131 height 31
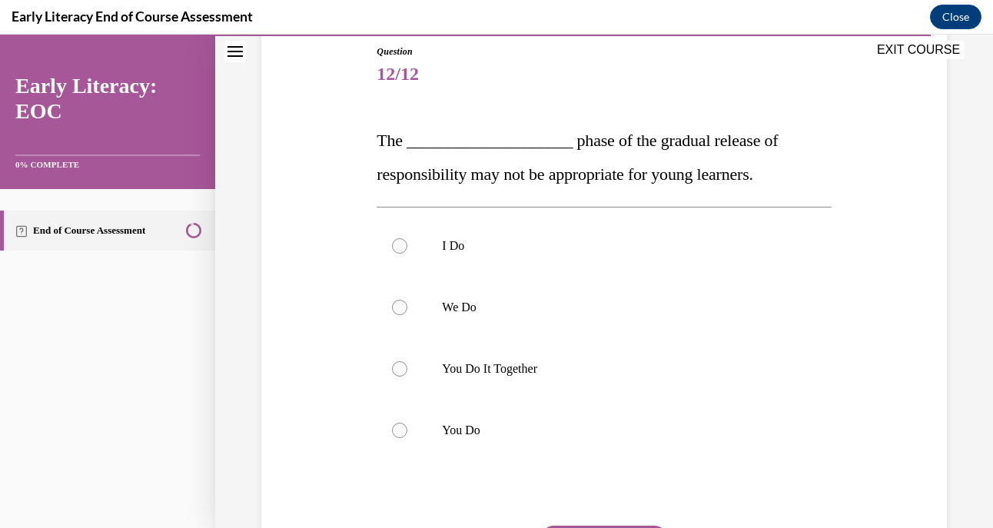
scroll to position [198, 0]
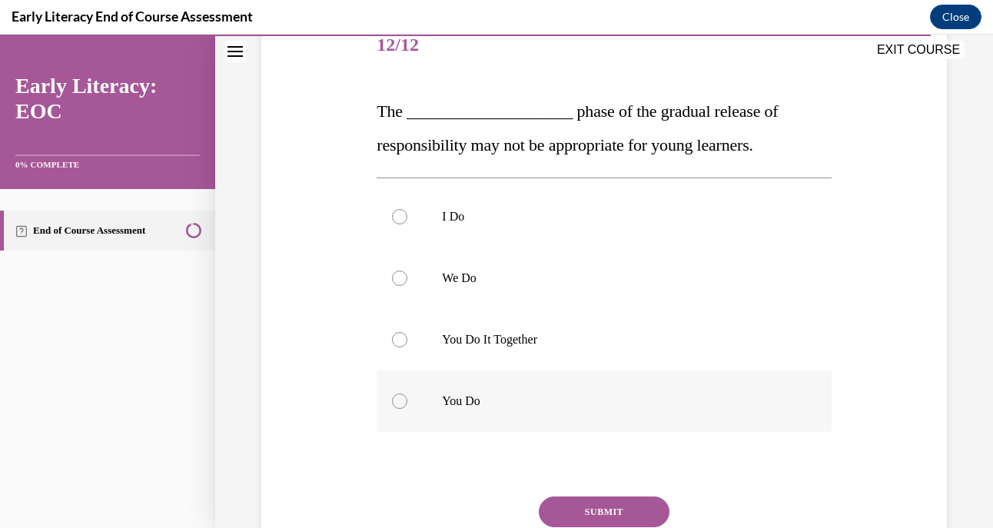
click at [400, 401] on div at bounding box center [399, 401] width 15 height 15
click at [589, 507] on button "SUBMIT" at bounding box center [604, 512] width 131 height 31
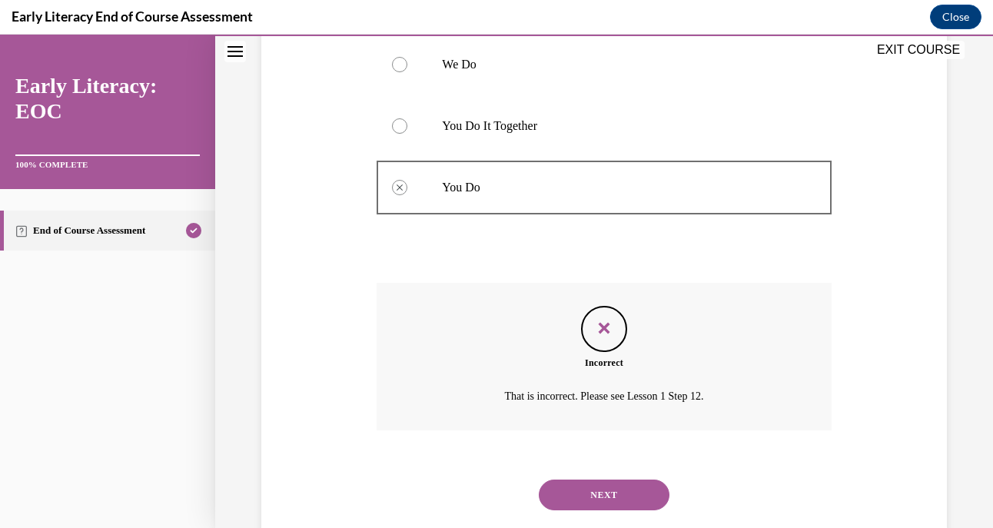
scroll to position [448, 0]
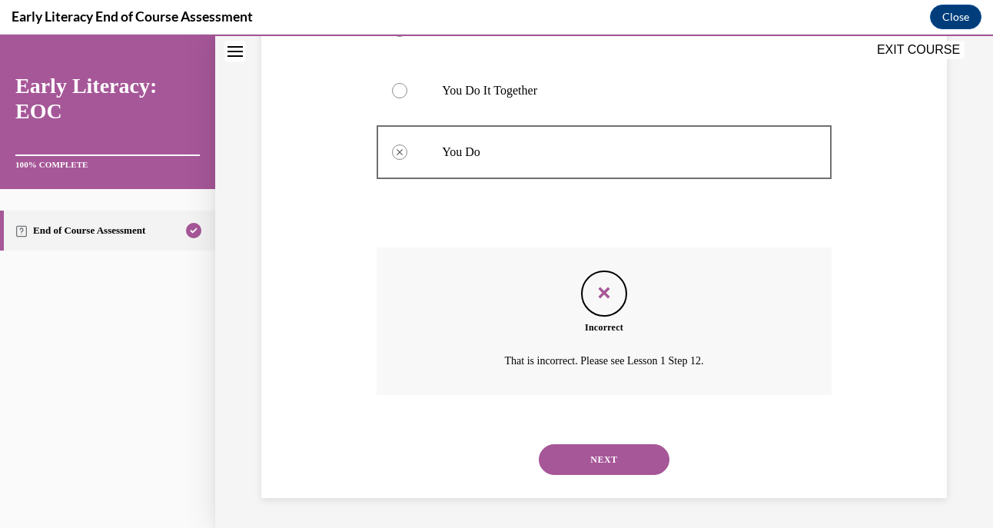
drag, startPoint x: 589, startPoint y: 507, endPoint x: 614, endPoint y: 457, distance: 56.4
click at [614, 457] on div "Question 12/12 The ____________________ phase of the gradual release of respons…" at bounding box center [604, 82] width 778 height 893
click at [609, 457] on button "NEXT" at bounding box center [604, 459] width 131 height 31
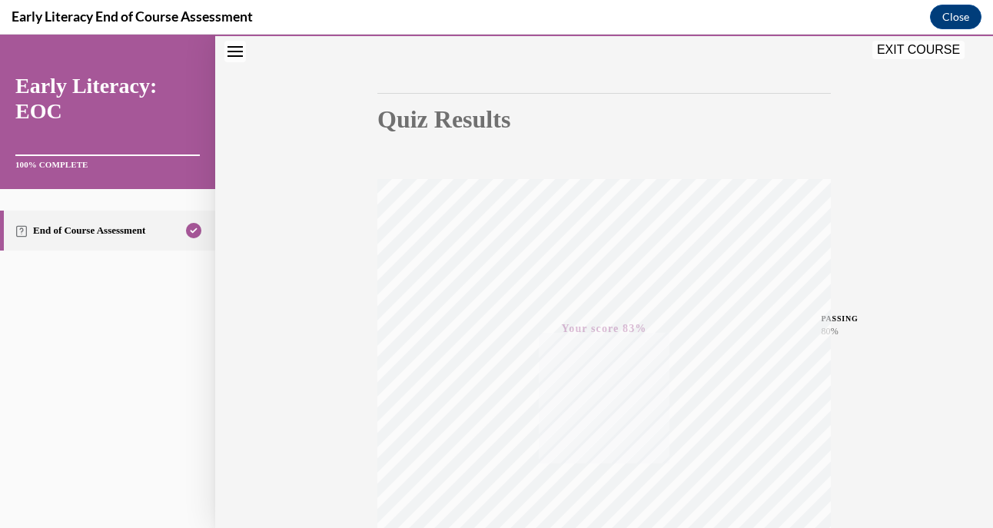
scroll to position [118, 0]
click at [926, 52] on button "EXIT COURSE" at bounding box center [919, 50] width 92 height 18
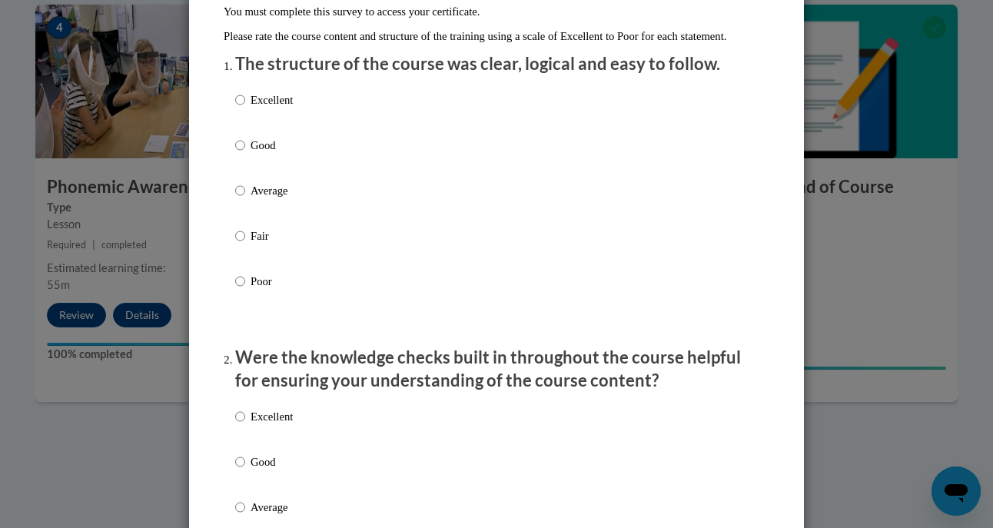
scroll to position [163, 0]
click at [235, 153] on input "Good" at bounding box center [240, 144] width 10 height 17
radio input "true"
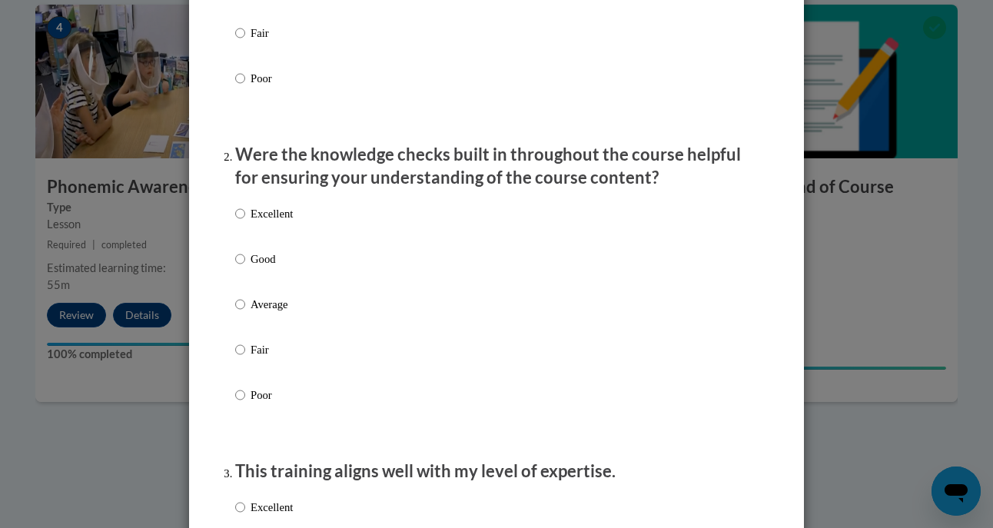
scroll to position [368, 0]
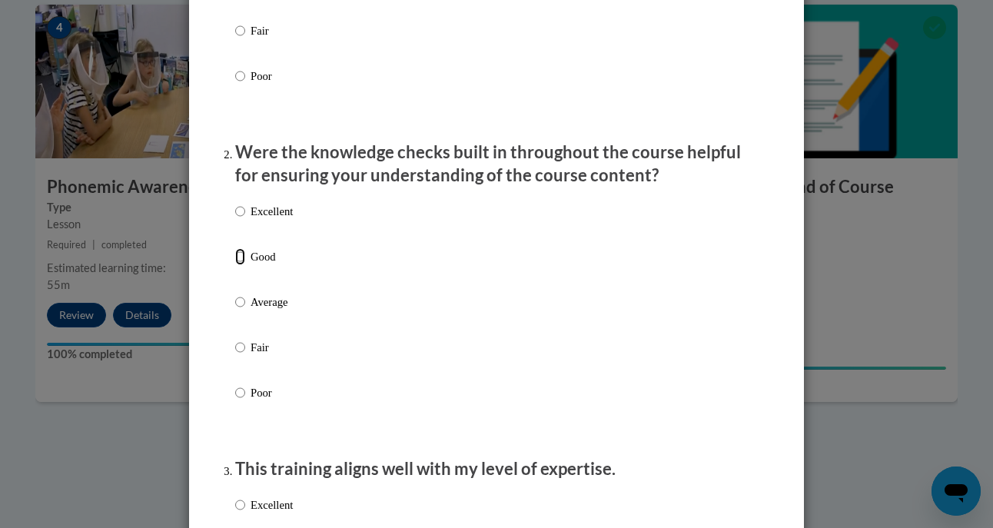
click at [235, 265] on input "Good" at bounding box center [240, 256] width 10 height 17
radio input "true"
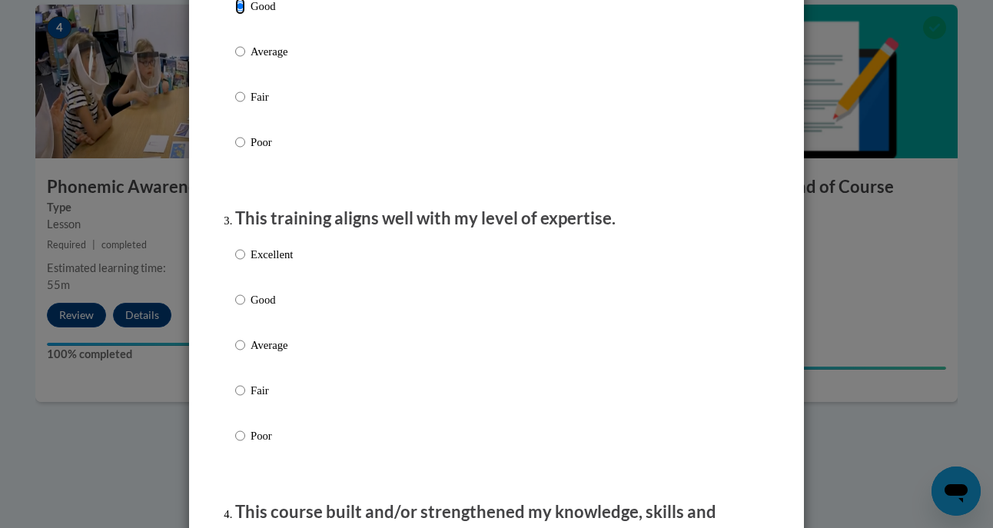
scroll to position [624, 0]
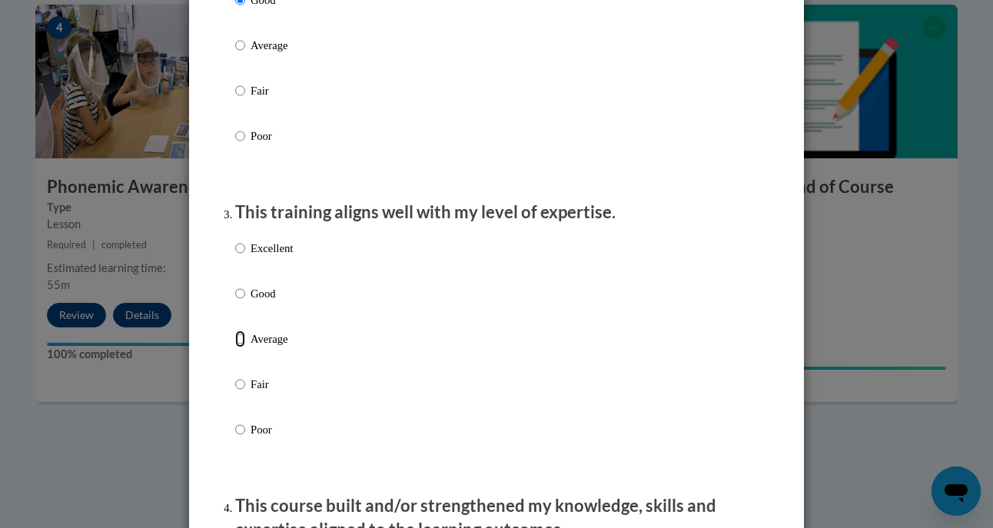
click at [235, 348] on input "Average" at bounding box center [240, 339] width 10 height 17
radio input "true"
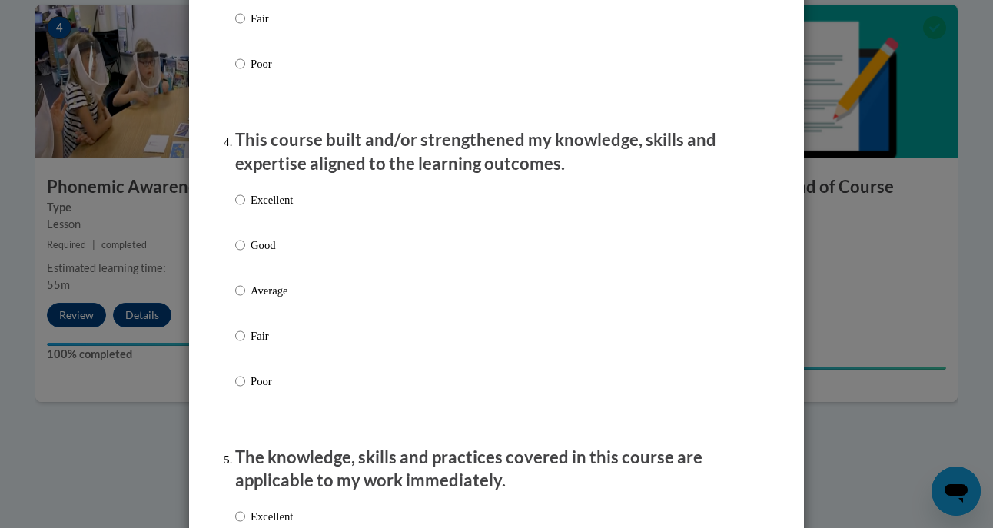
scroll to position [993, 0]
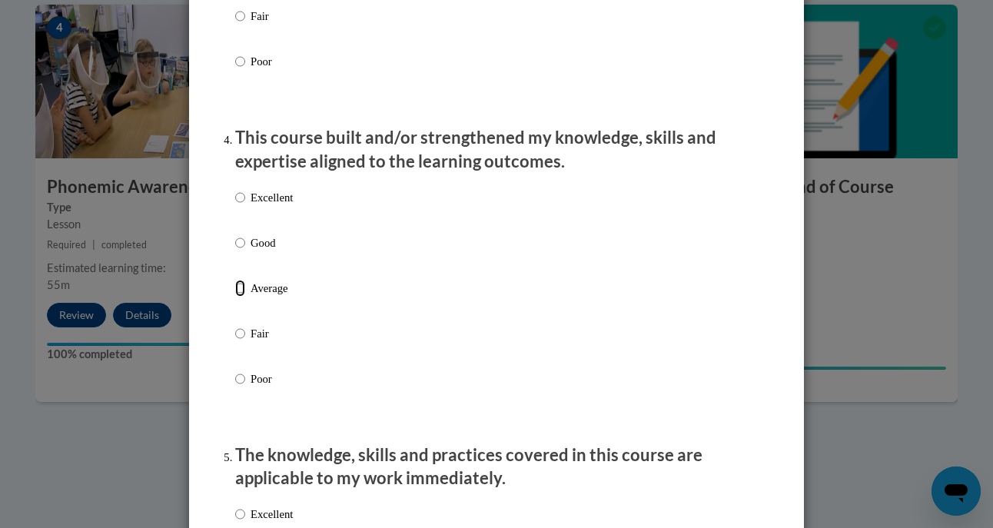
click at [235, 297] on input "Average" at bounding box center [240, 288] width 10 height 17
radio input "true"
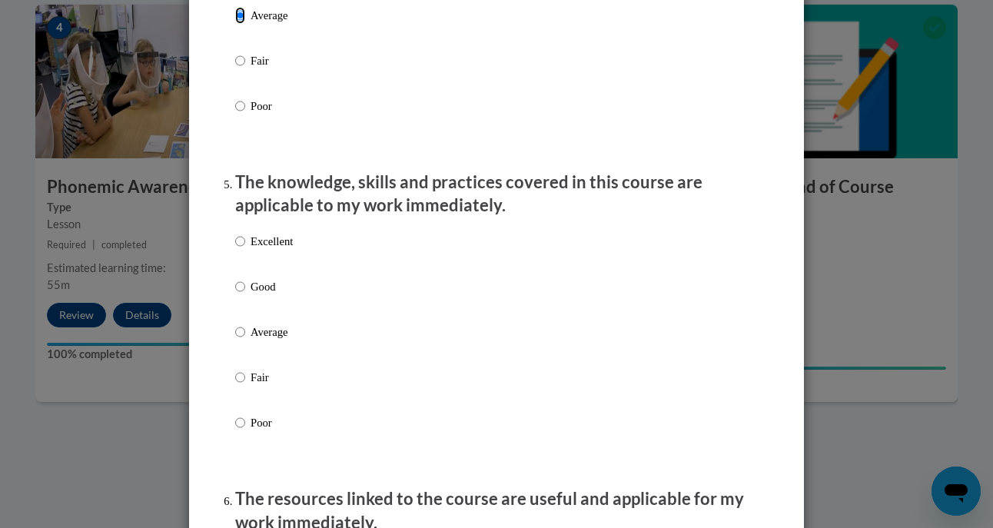
scroll to position [1266, 0]
click at [235, 340] on input "Average" at bounding box center [240, 331] width 10 height 17
radio input "true"
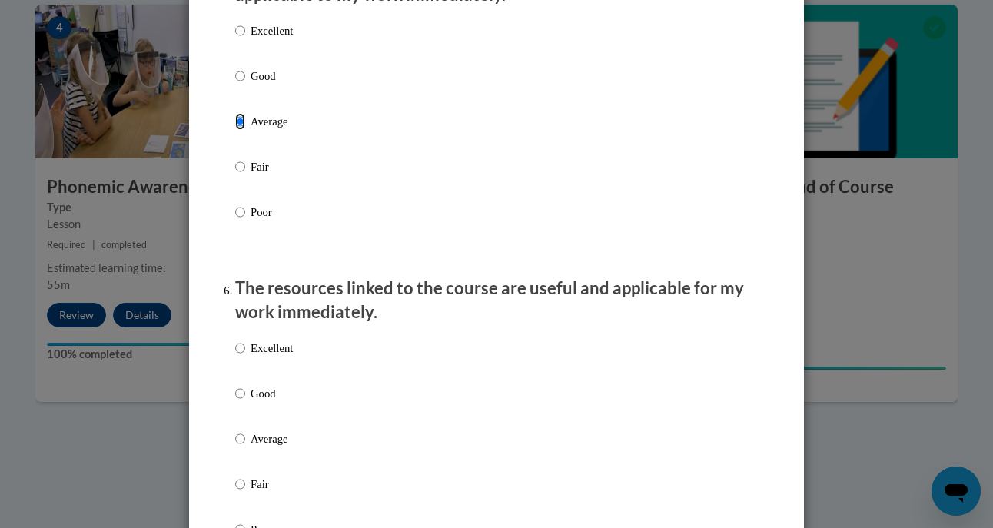
scroll to position [1482, 0]
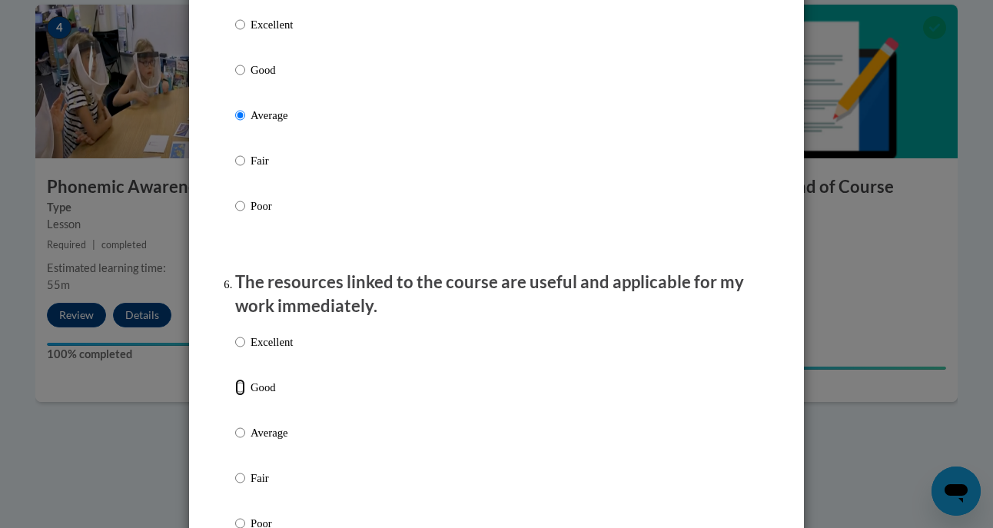
click at [235, 396] on input "Good" at bounding box center [240, 387] width 10 height 17
radio input "true"
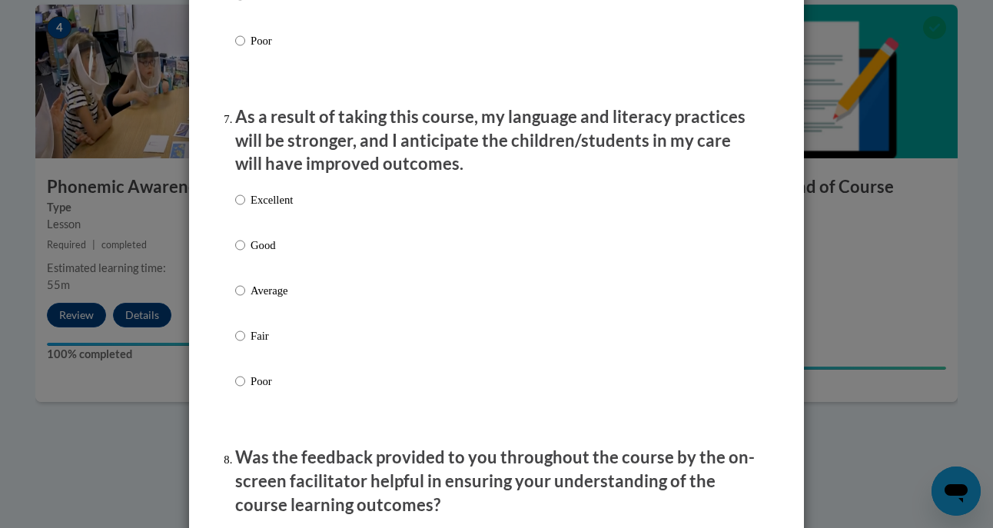
scroll to position [1967, 0]
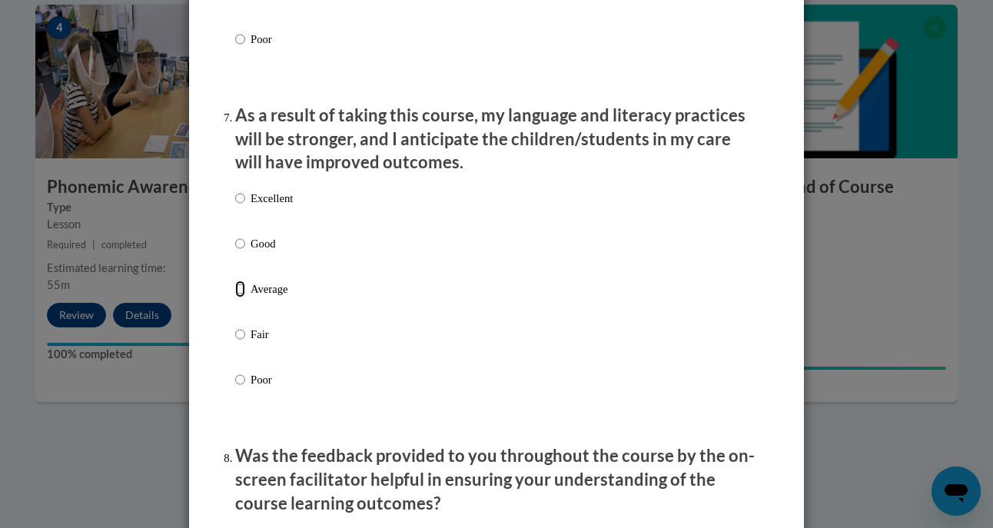
click at [235, 298] on input "Average" at bounding box center [240, 289] width 10 height 17
radio input "true"
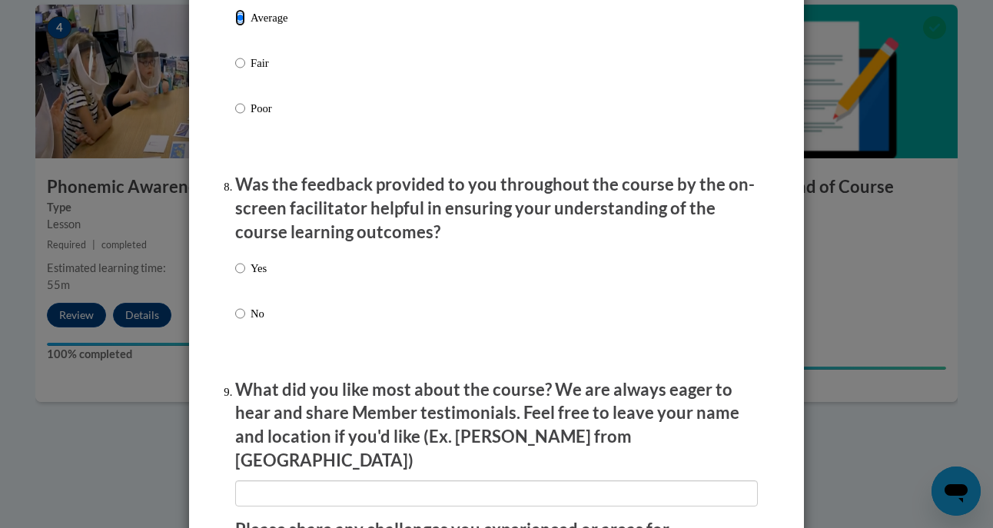
scroll to position [2239, 0]
click at [235, 276] on input "Yes" at bounding box center [240, 267] width 10 height 17
radio input "true"
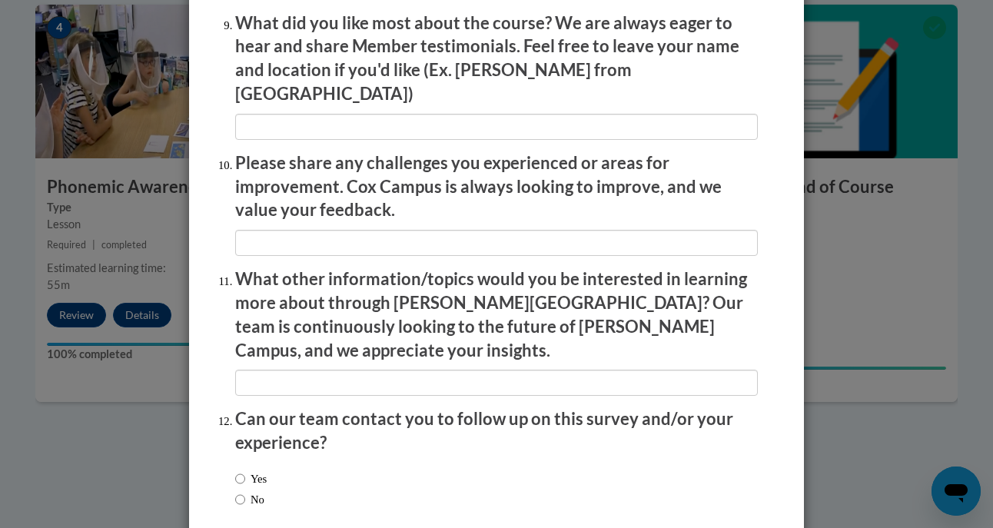
scroll to position [2674, 0]
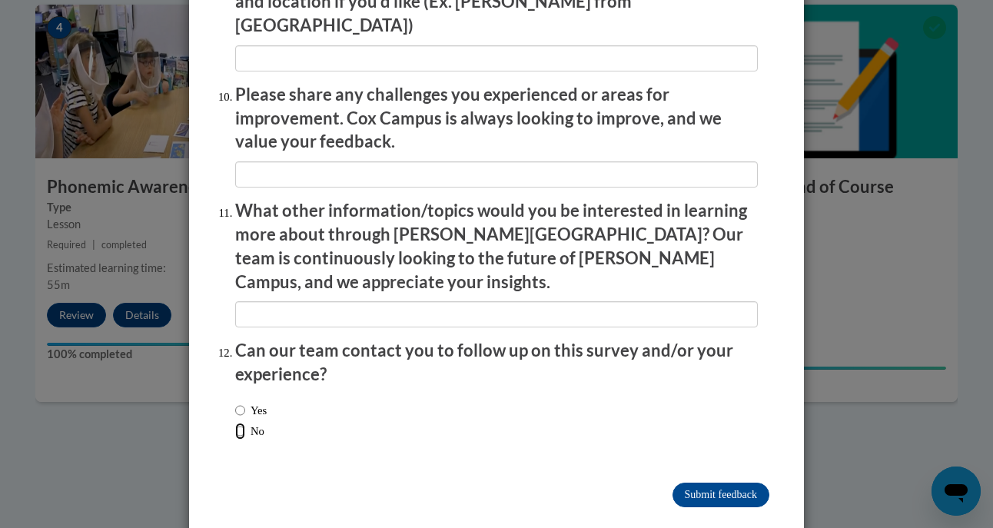
click at [235, 423] on input "No" at bounding box center [240, 431] width 10 height 17
radio input "true"
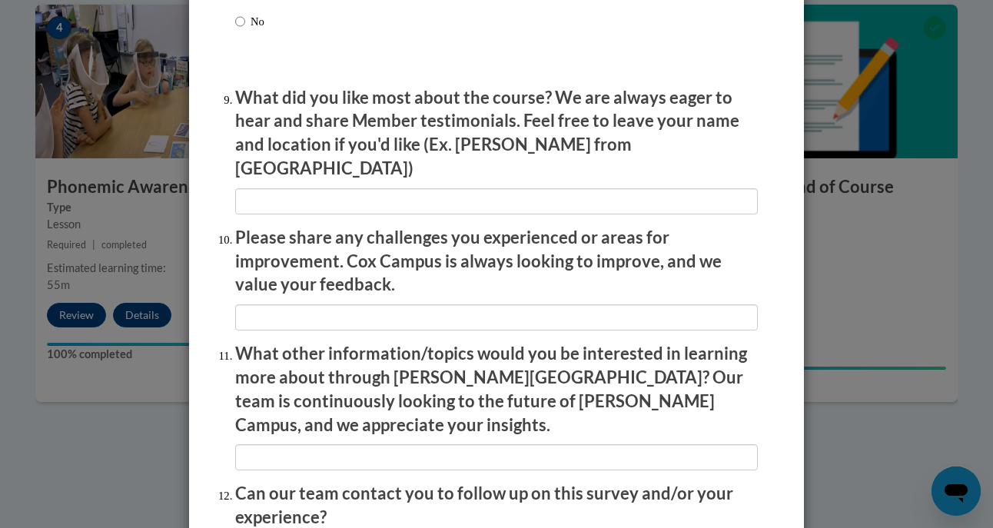
scroll to position [2528, 0]
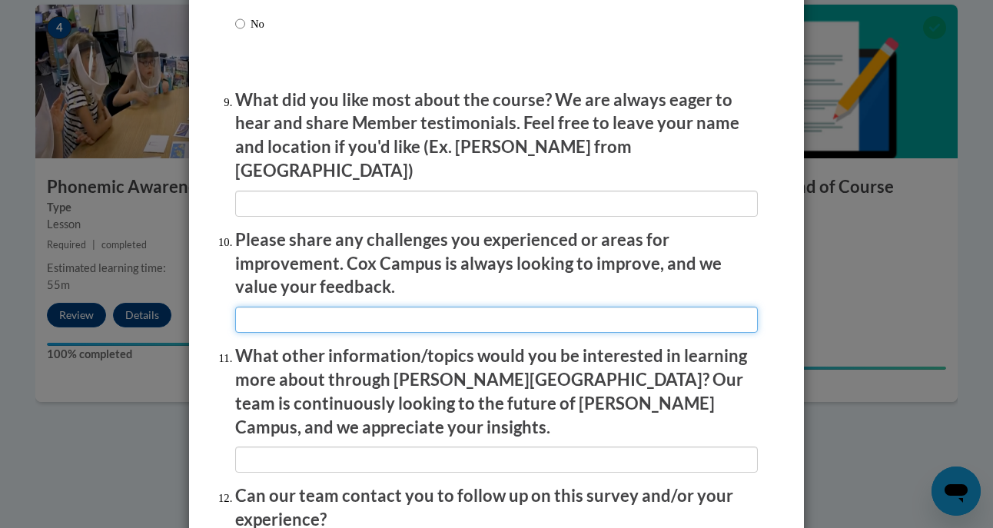
click at [348, 311] on input "textbox" at bounding box center [496, 320] width 523 height 26
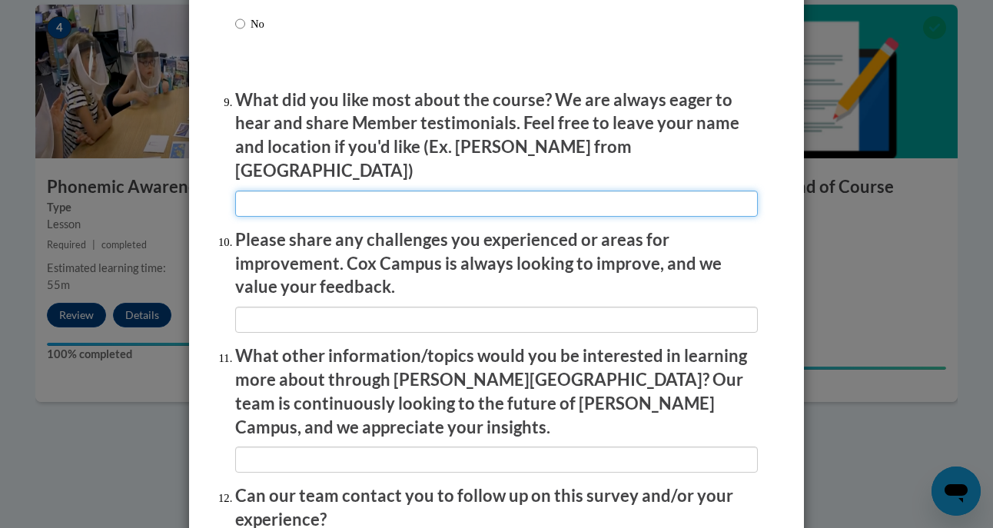
click at [314, 192] on input "textbox" at bounding box center [496, 204] width 523 height 26
type input "Examples"
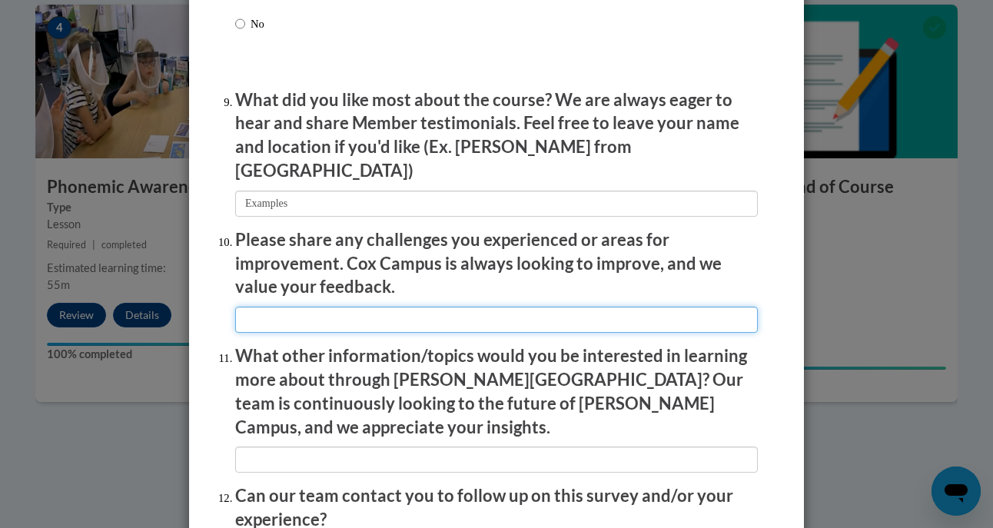
click at [289, 315] on input "textbox" at bounding box center [496, 320] width 523 height 26
type input "M"
type input "None"
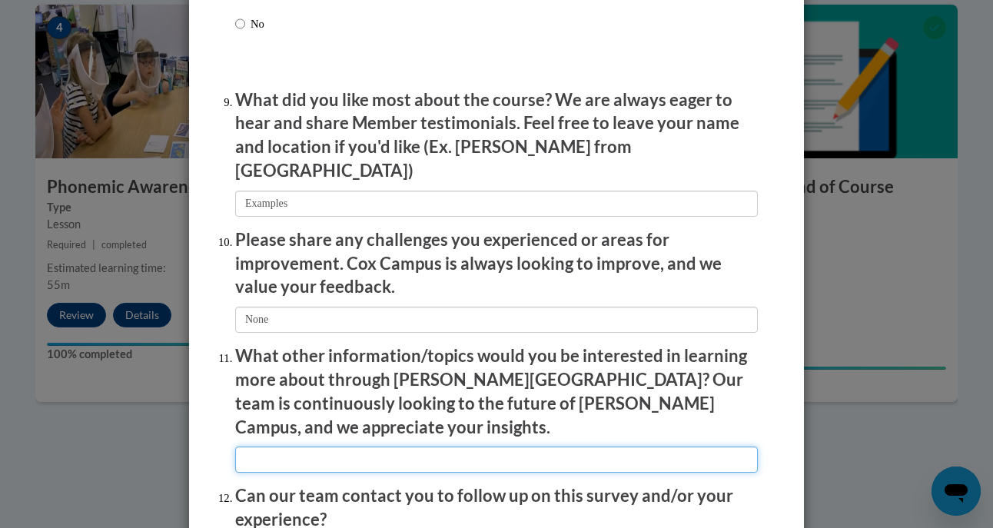
click at [295, 447] on input "textbox" at bounding box center [496, 460] width 523 height 26
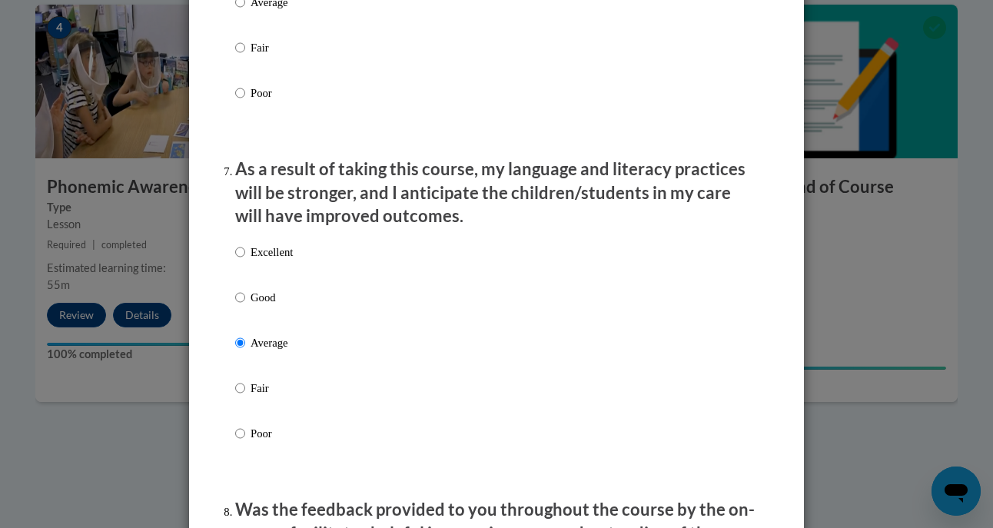
scroll to position [1902, 0]
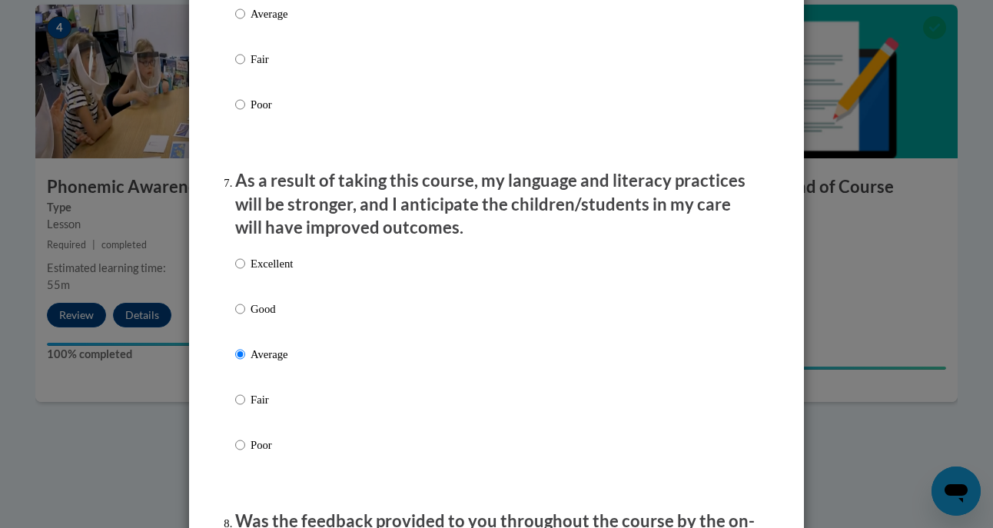
type input "Letter/Sound small group ideas"
drag, startPoint x: 310, startPoint y: 416, endPoint x: 234, endPoint y: 328, distance: 116.1
click at [235, 318] on input "Good" at bounding box center [240, 309] width 10 height 17
radio input "true"
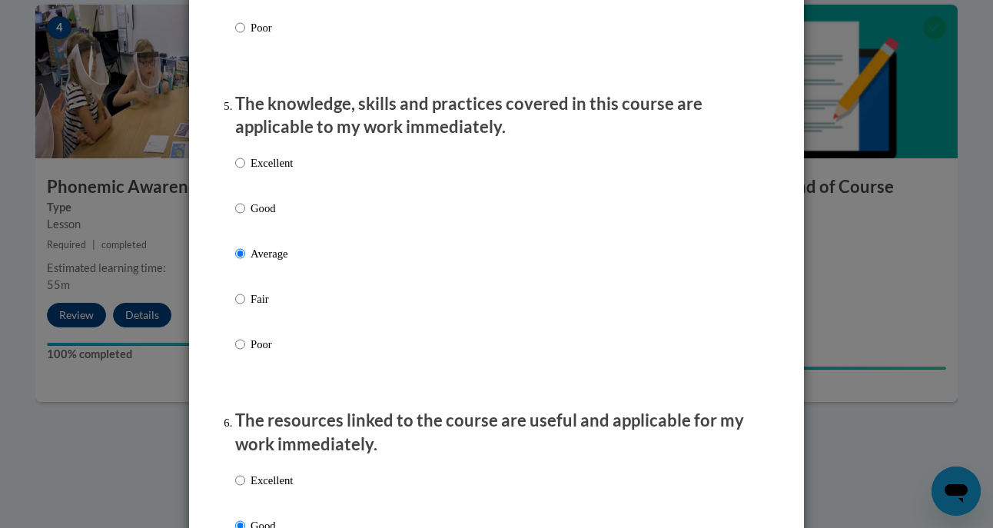
scroll to position [1298, 0]
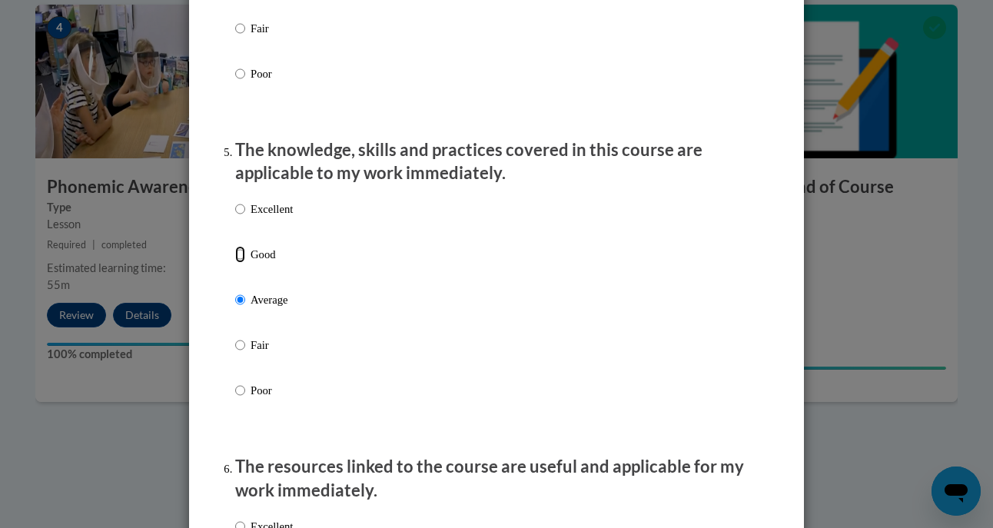
click at [235, 263] on input "Good" at bounding box center [240, 254] width 10 height 17
radio input "true"
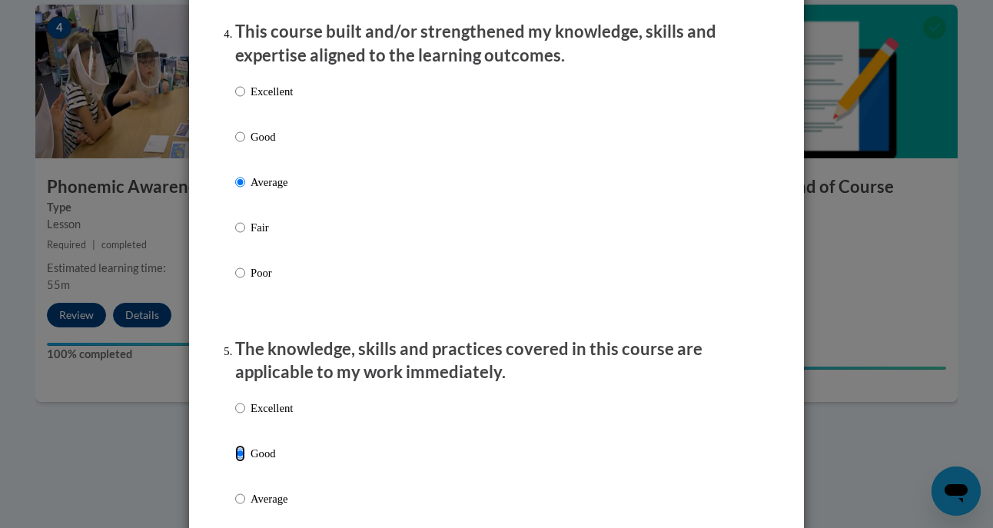
scroll to position [1096, 0]
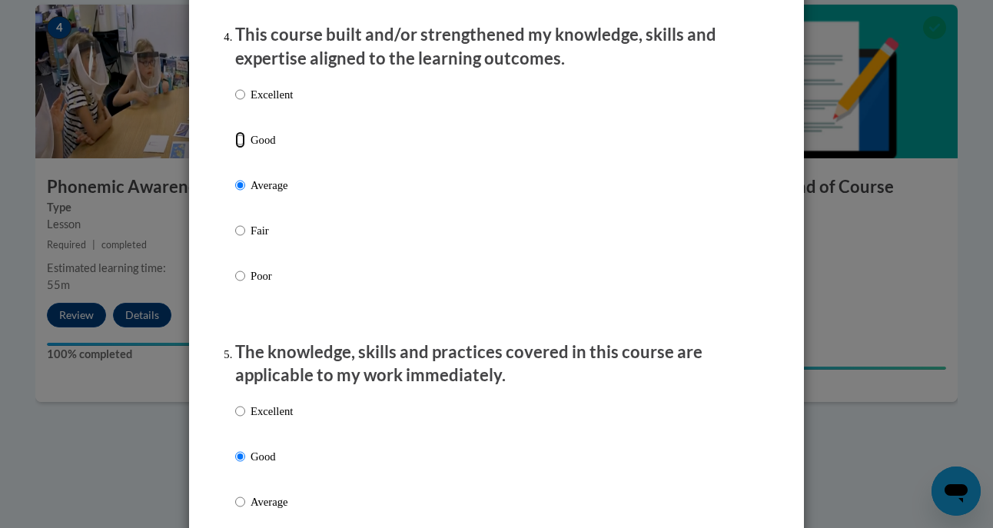
click at [235, 148] on input "Good" at bounding box center [240, 139] width 10 height 17
radio input "true"
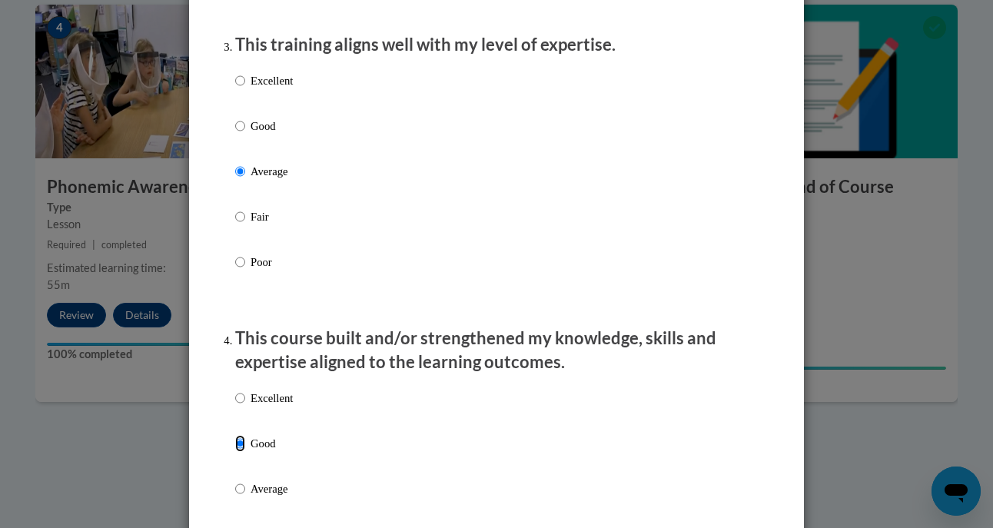
scroll to position [791, 0]
click at [235, 135] on input "Good" at bounding box center [240, 126] width 10 height 17
radio input "true"
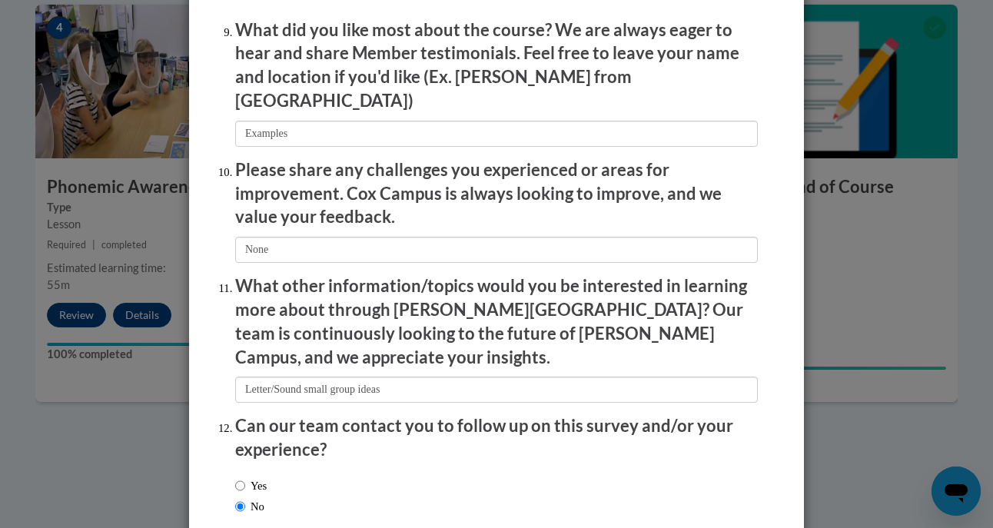
scroll to position [2674, 0]
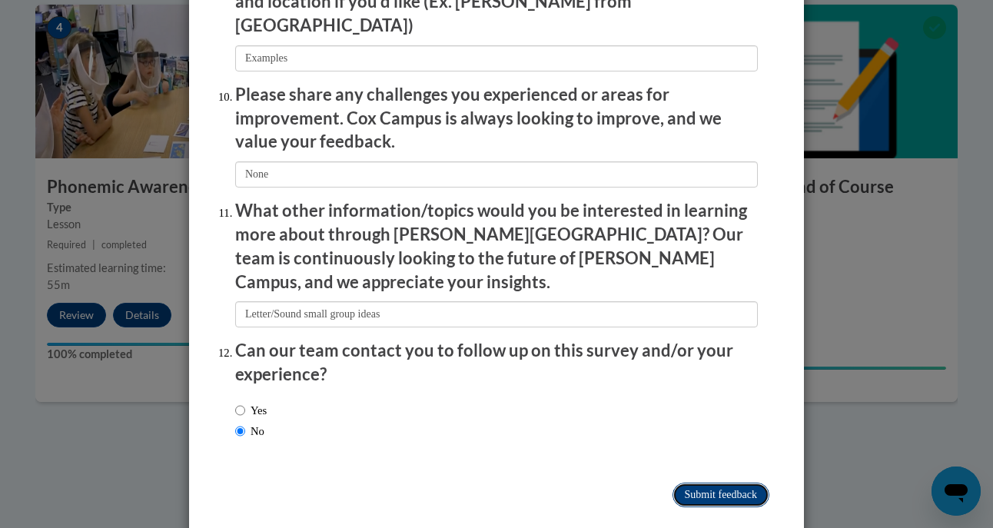
click at [710, 483] on input "Submit feedback" at bounding box center [721, 495] width 97 height 25
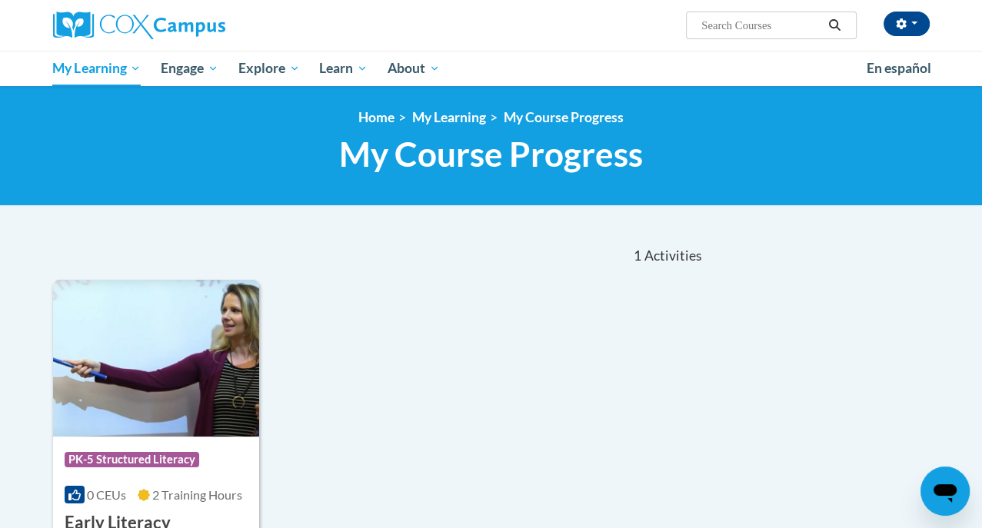
drag, startPoint x: 342, startPoint y: 317, endPoint x: 300, endPoint y: 430, distance: 120.7
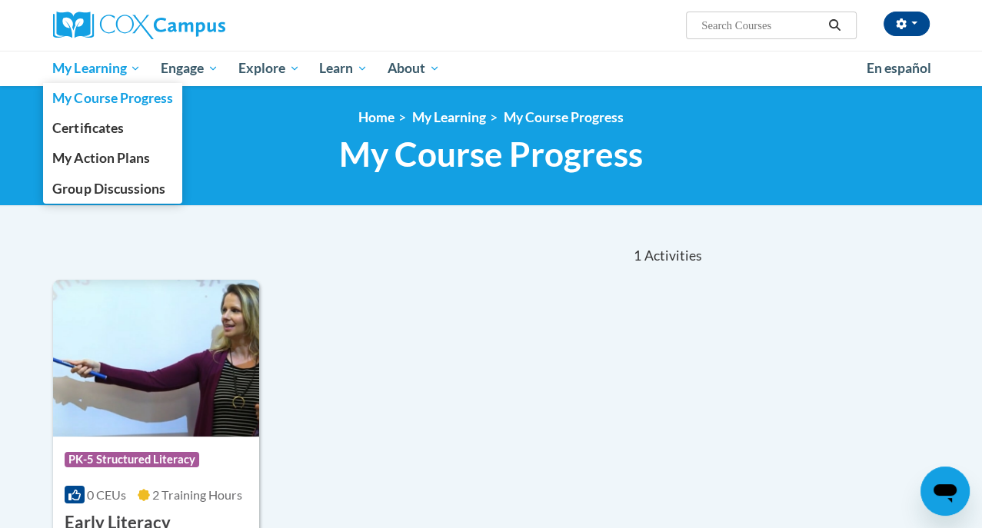
drag, startPoint x: 300, startPoint y: 430, endPoint x: 77, endPoint y: 68, distance: 424.7
click at [77, 68] on span "My Learning" at bounding box center [96, 68] width 88 height 18
click at [81, 128] on span "Certificates" at bounding box center [87, 128] width 71 height 16
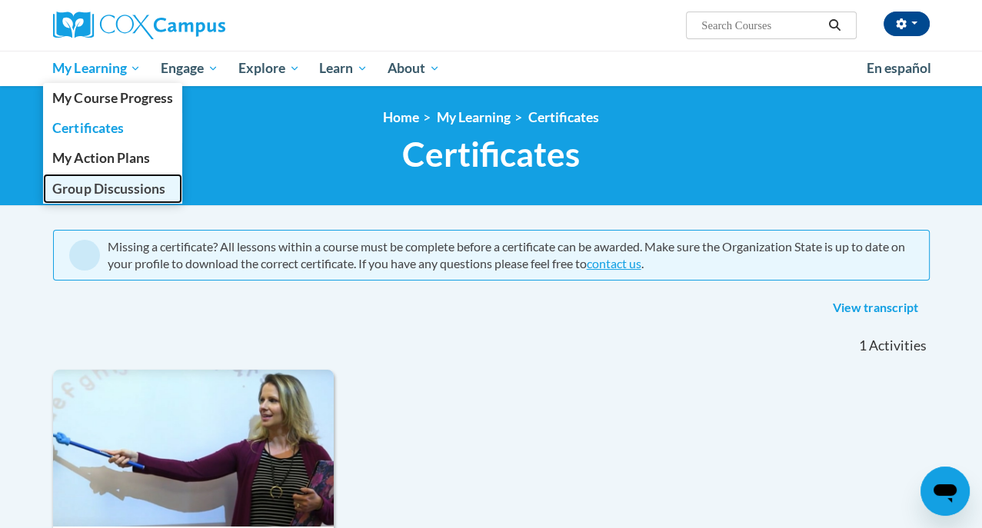
click at [94, 196] on span "Group Discussions" at bounding box center [108, 189] width 112 height 16
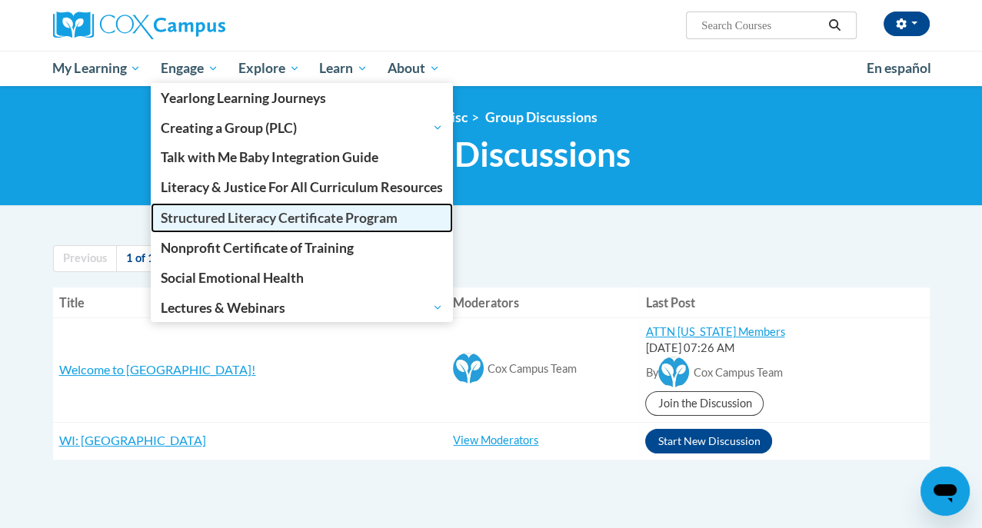
click at [203, 213] on span "Structured Literacy Certificate Program" at bounding box center [279, 218] width 237 height 16
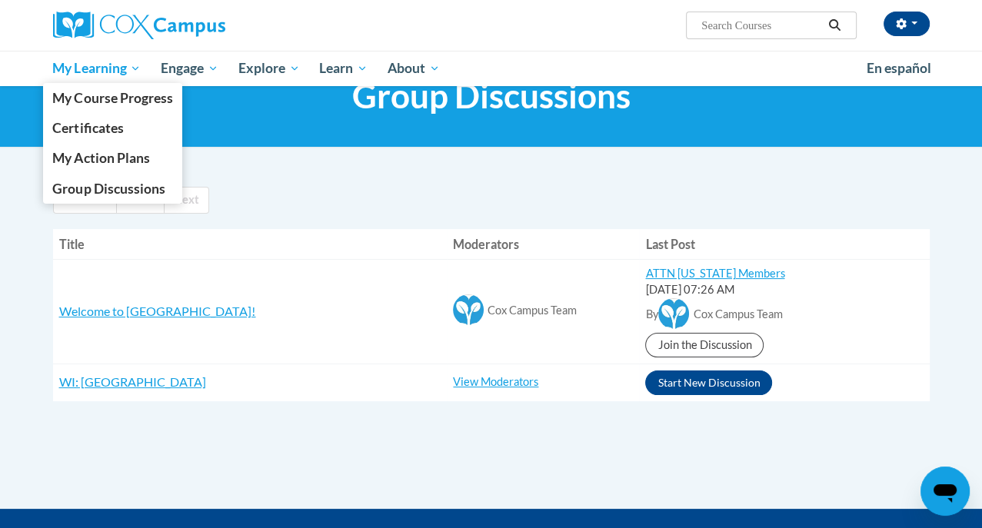
scroll to position [58, 0]
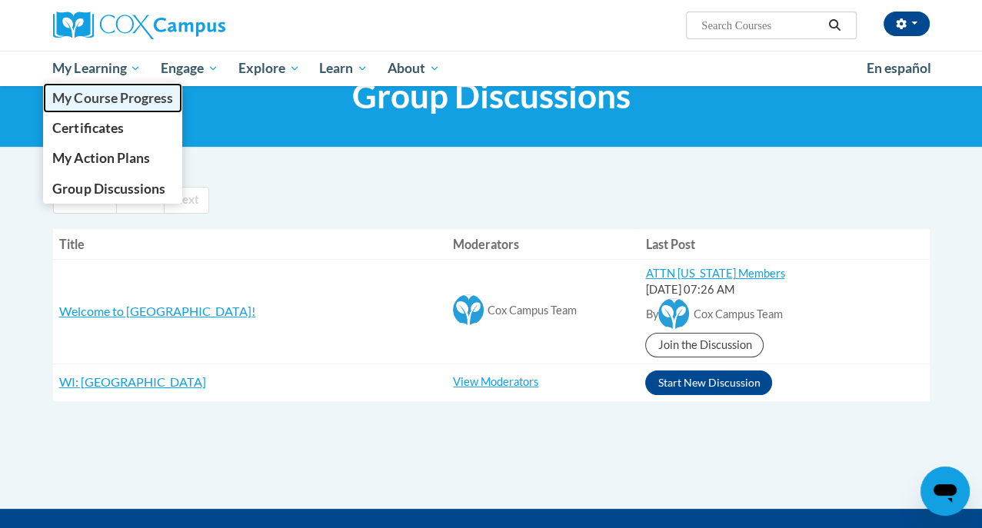
click at [86, 95] on span "My Course Progress" at bounding box center [112, 98] width 120 height 16
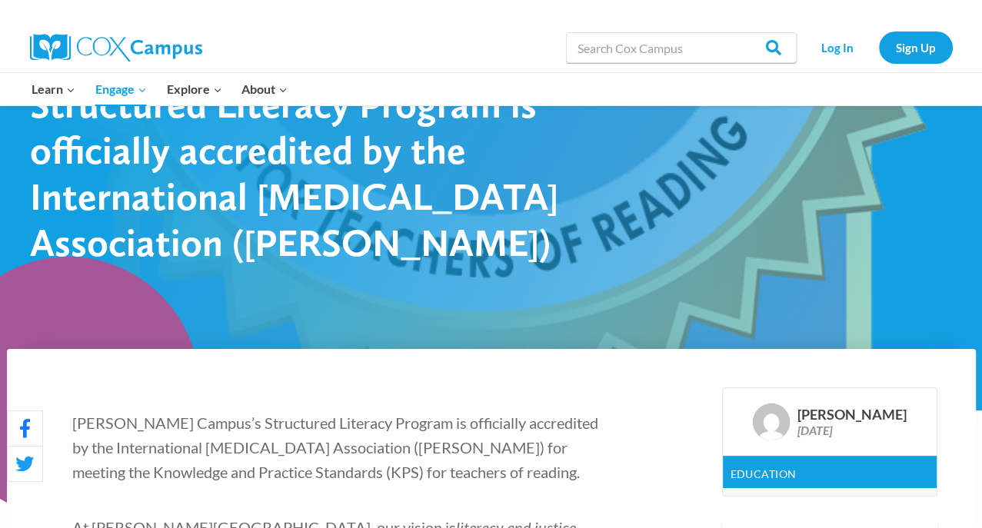
scroll to position [79, 0]
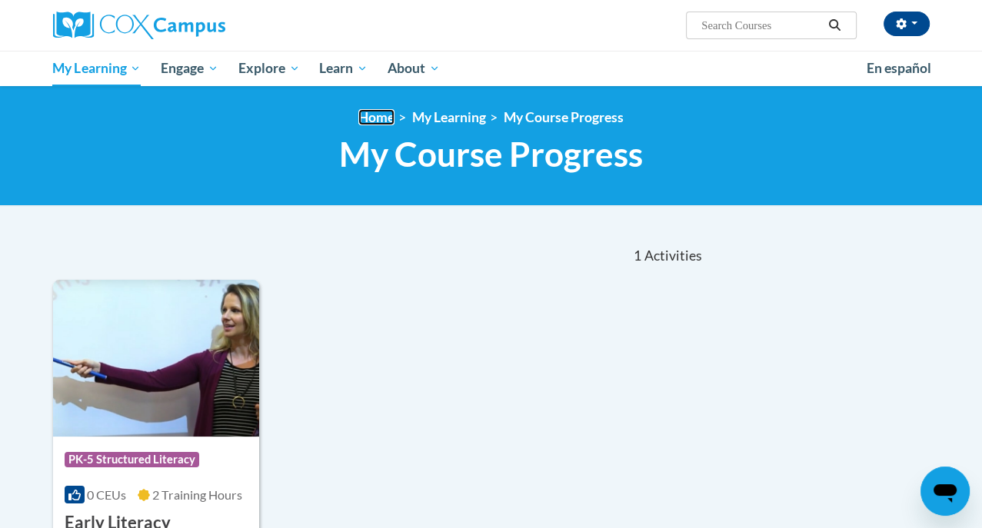
click at [374, 122] on link "Home" at bounding box center [376, 117] width 36 height 16
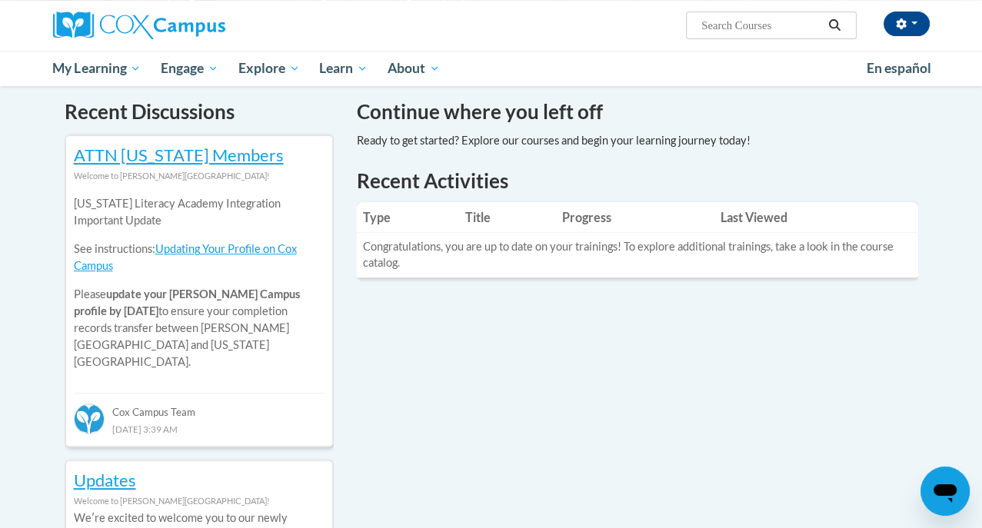
scroll to position [468, 0]
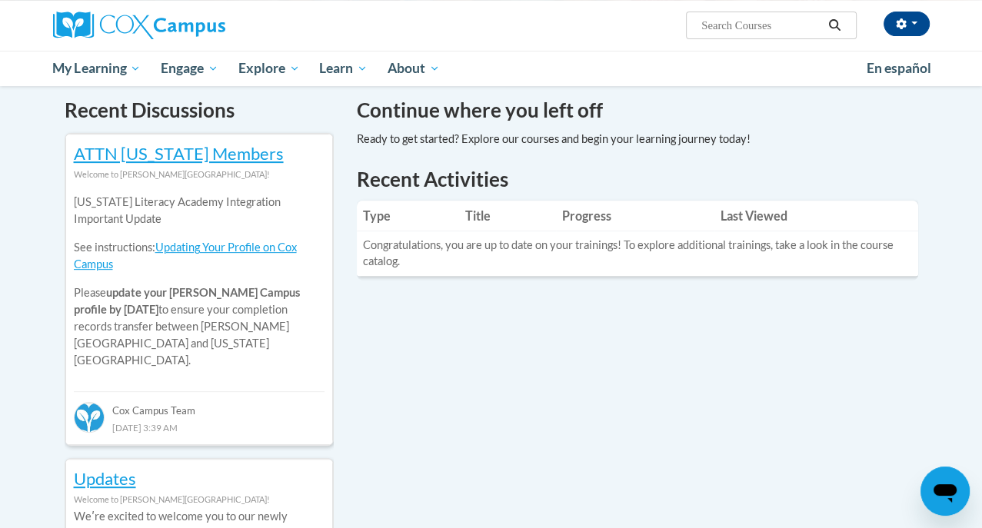
drag, startPoint x: 0, startPoint y: 0, endPoint x: 389, endPoint y: 326, distance: 507.6
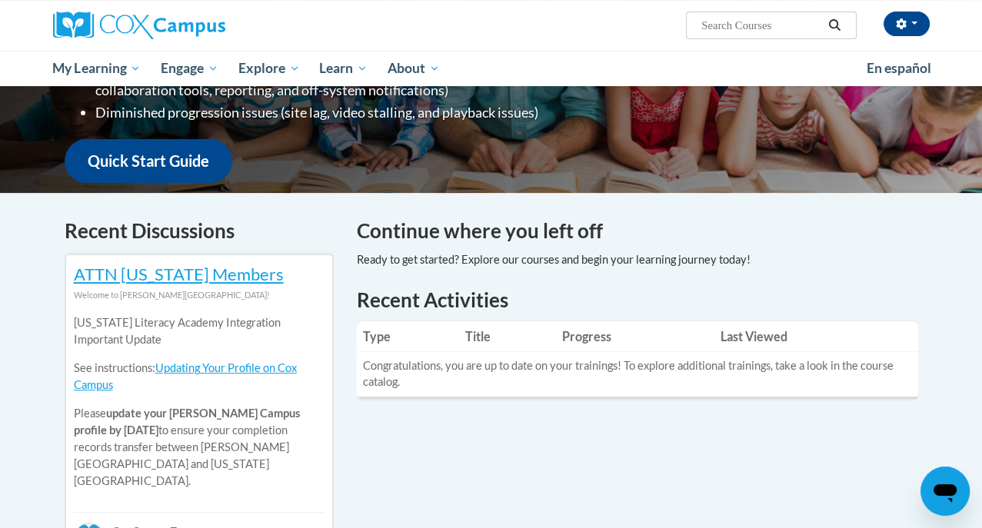
scroll to position [346, 0]
click at [624, 293] on h1 "Recent Activities" at bounding box center [637, 301] width 561 height 28
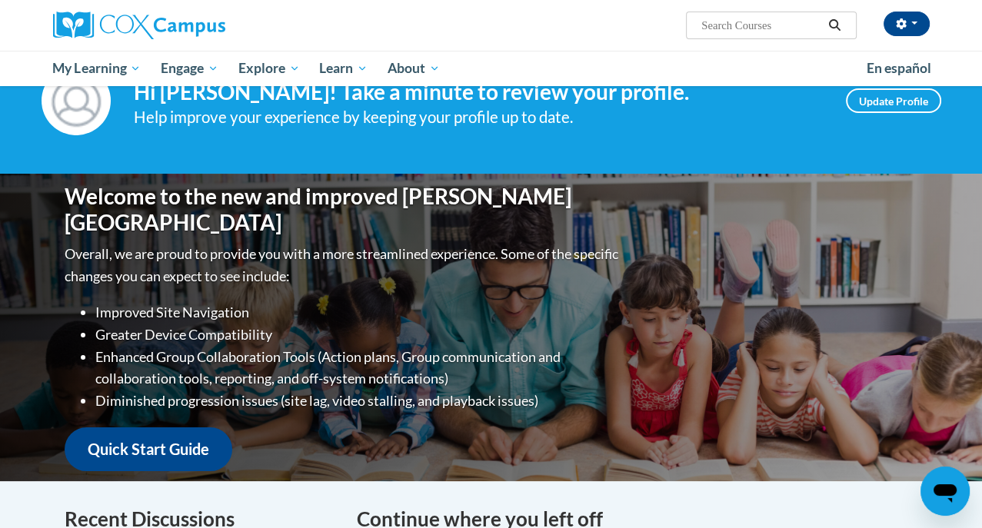
scroll to position [0, 0]
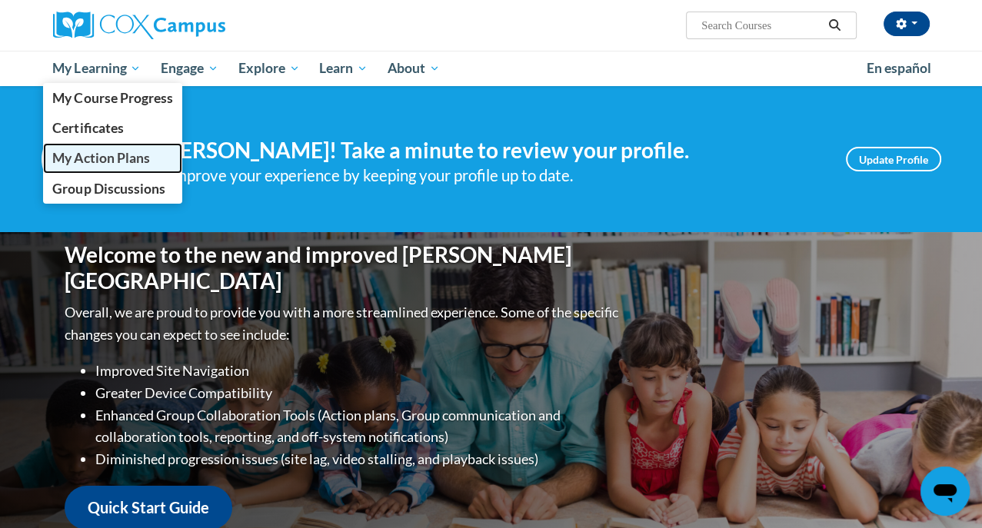
click at [85, 154] on span "My Action Plans" at bounding box center [100, 158] width 97 height 16
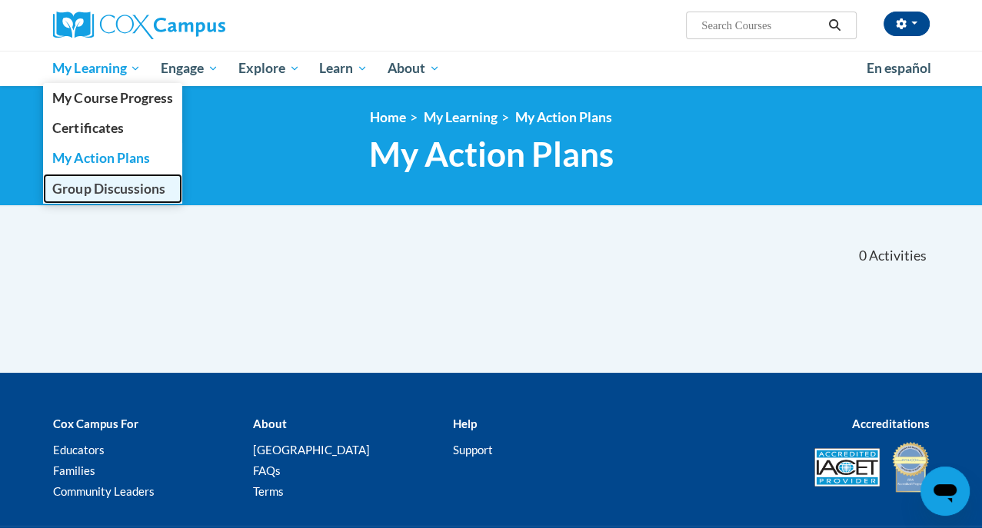
click at [102, 183] on span "Group Discussions" at bounding box center [108, 189] width 112 height 16
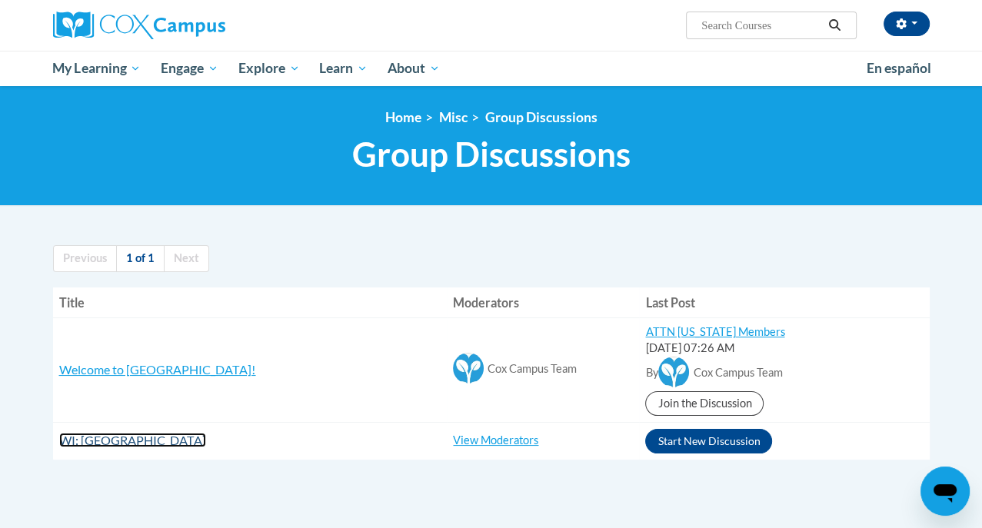
click at [158, 435] on span "WI: [GEOGRAPHIC_DATA]" at bounding box center [132, 440] width 147 height 15
